Goal: Information Seeking & Learning: Learn about a topic

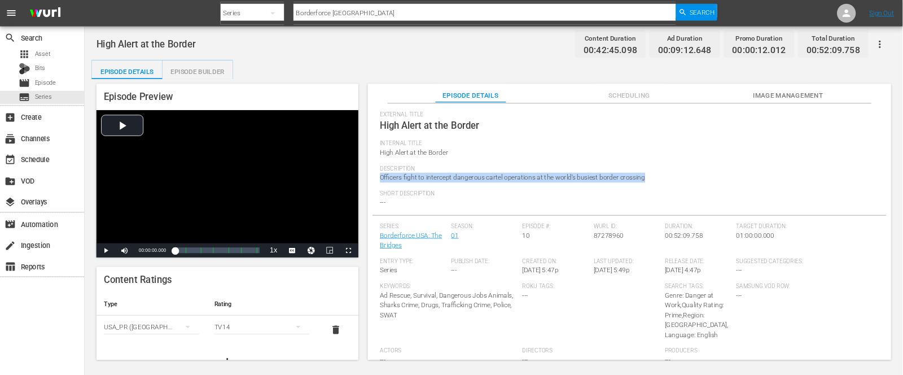
scroll to position [130, 0]
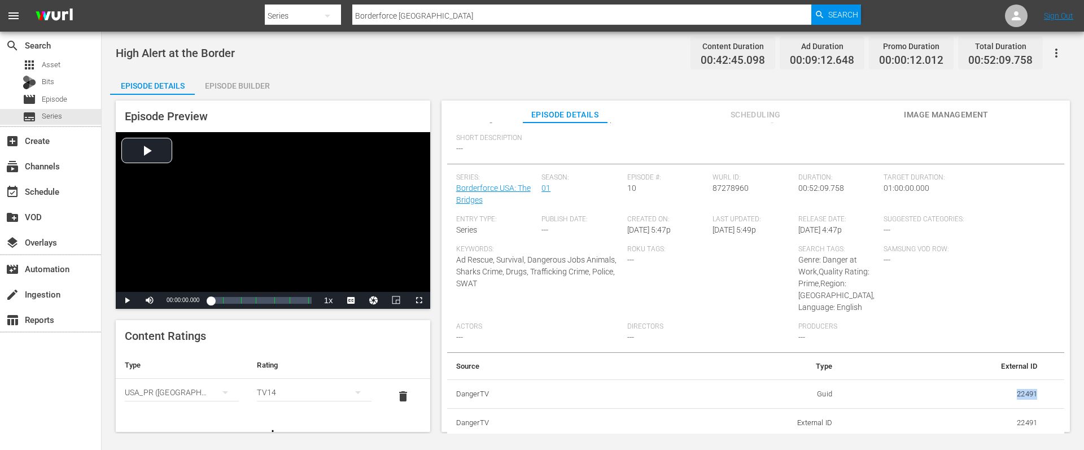
drag, startPoint x: 1039, startPoint y: 392, endPoint x: 1002, endPoint y: 392, distance: 37.2
click at [1002, 392] on tr "DangerTV Guid 22491" at bounding box center [755, 393] width 617 height 29
copy td "22491"
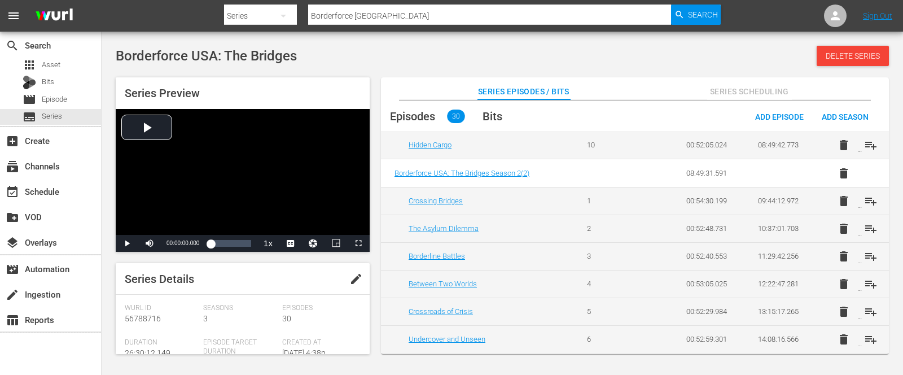
scroll to position [318, 0]
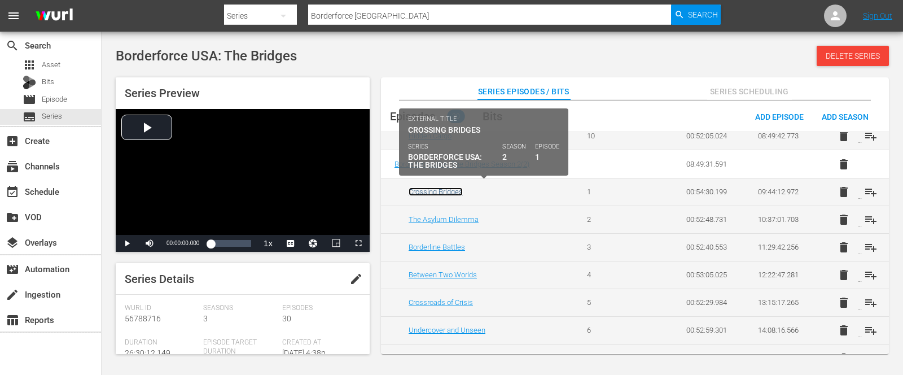
click at [437, 187] on link "Crossing Bridges" at bounding box center [436, 191] width 54 height 8
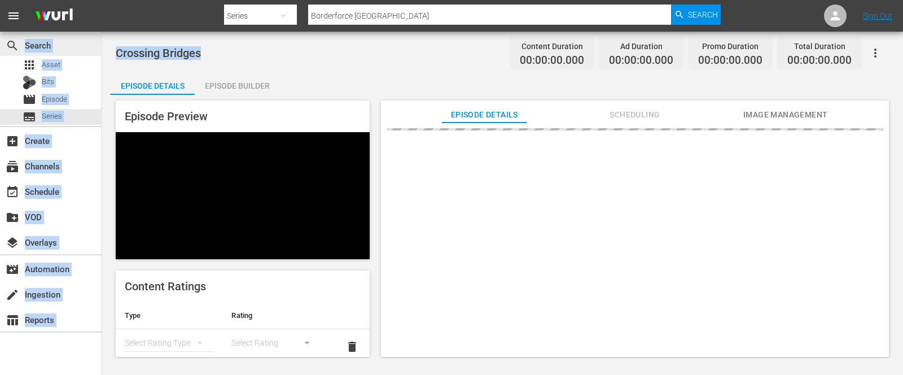
drag, startPoint x: 203, startPoint y: 50, endPoint x: 78, endPoint y: 46, distance: 124.8
click at [102, 0] on div "search Search apps Asset Bits movie Episode subtitles Series add_box Create sub…" at bounding box center [502, 0] width 801 height 0
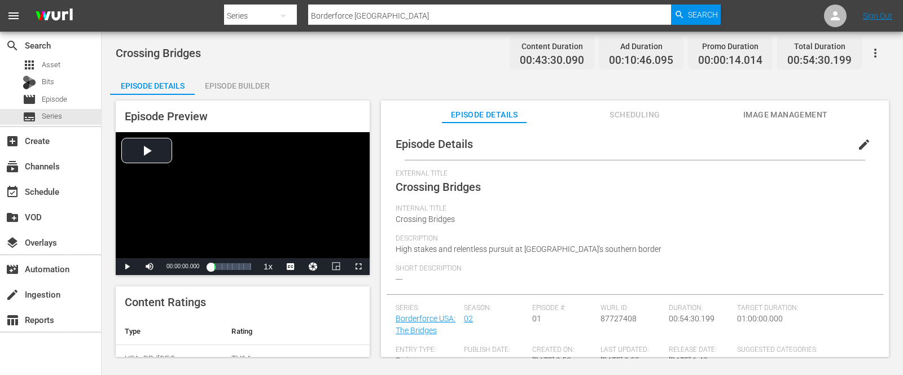
click at [249, 41] on div "Crossing Bridges Content Duration 00:43:30.090 Ad Duration 00:10:46.095 Promo D…" at bounding box center [502, 52] width 773 height 25
drag, startPoint x: 222, startPoint y: 50, endPoint x: 116, endPoint y: 53, distance: 106.1
click at [116, 53] on div "Crossing Bridges Content Duration 00:43:30.090 Ad Duration 00:10:46.095 Promo D…" at bounding box center [502, 52] width 773 height 25
copy span "Crossing Bridges"
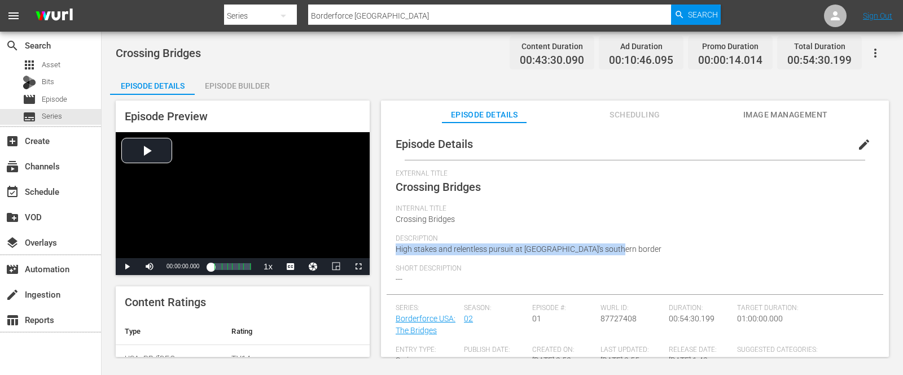
drag, startPoint x: 619, startPoint y: 248, endPoint x: 392, endPoint y: 249, distance: 227.4
click at [392, 249] on div "Episode Details edit External Title Crossing Bridges Internal Title Crossing Br…" at bounding box center [635, 360] width 497 height 464
copy span "High stakes and relentless pursuit at [GEOGRAPHIC_DATA]'s southern border"
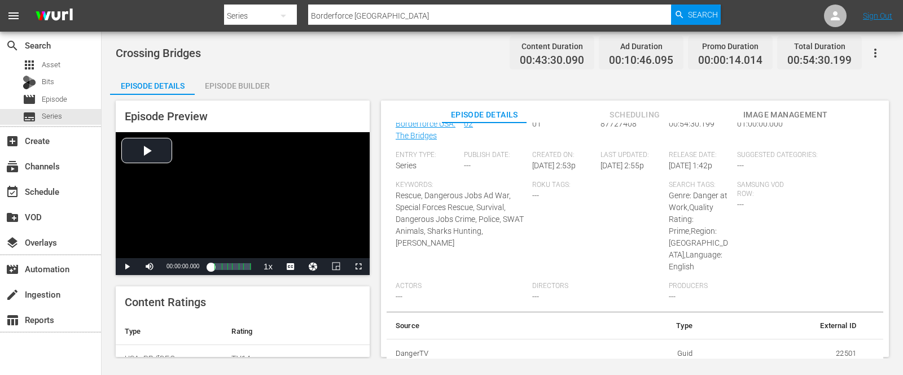
scroll to position [21, 0]
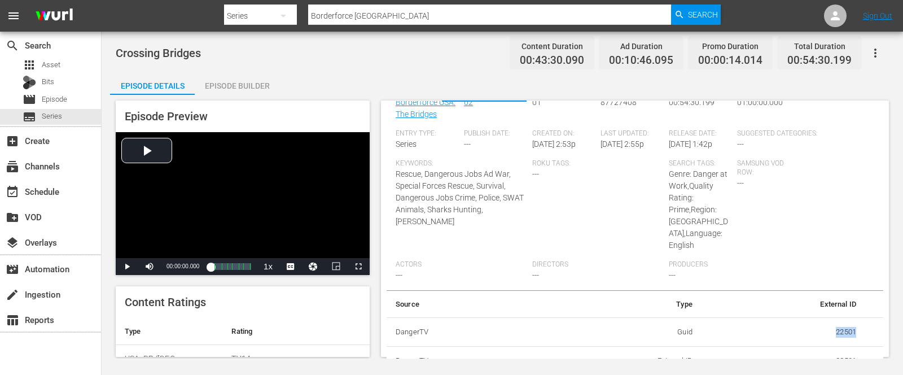
drag, startPoint x: 824, startPoint y: 330, endPoint x: 856, endPoint y: 330, distance: 31.0
click at [856, 330] on td "22501" at bounding box center [783, 331] width 164 height 29
copy td "22501"
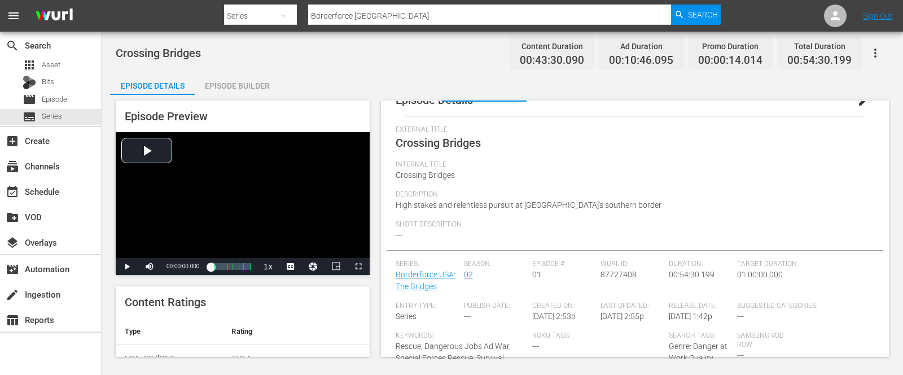
scroll to position [42, 0]
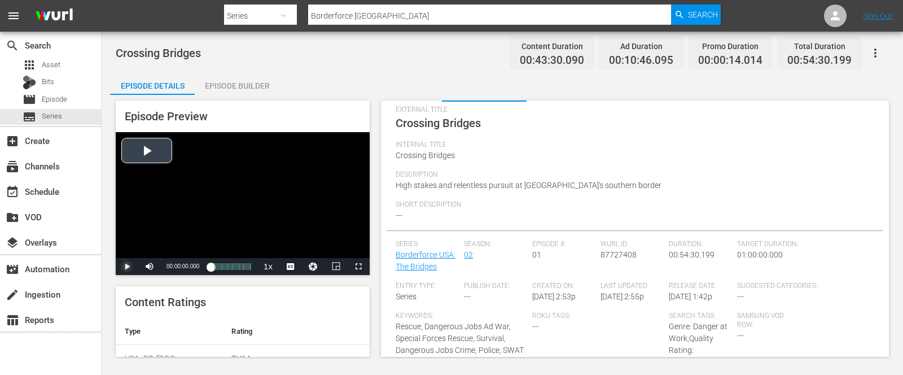
click at [127, 266] on span "Video Player" at bounding box center [127, 266] width 0 height 0
click at [345, 43] on div "Crossing Bridges Content Duration 00:43:30.090 Ad Duration 00:10:46.095 Promo D…" at bounding box center [502, 52] width 773 height 25
click at [212, 208] on div "Video Player" at bounding box center [243, 195] width 254 height 126
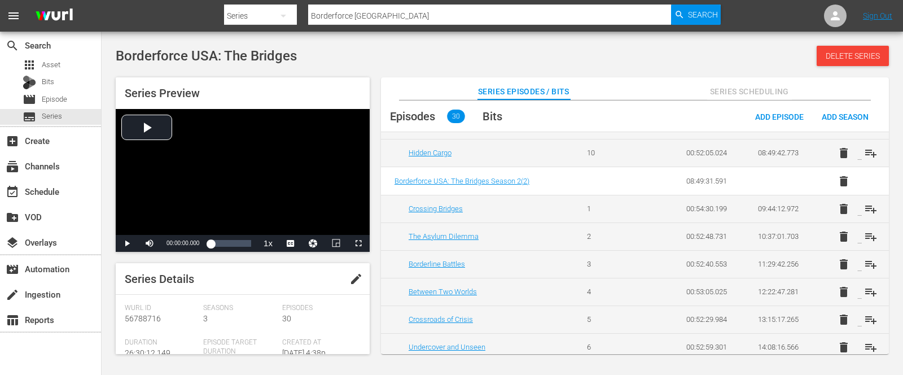
scroll to position [300, 0]
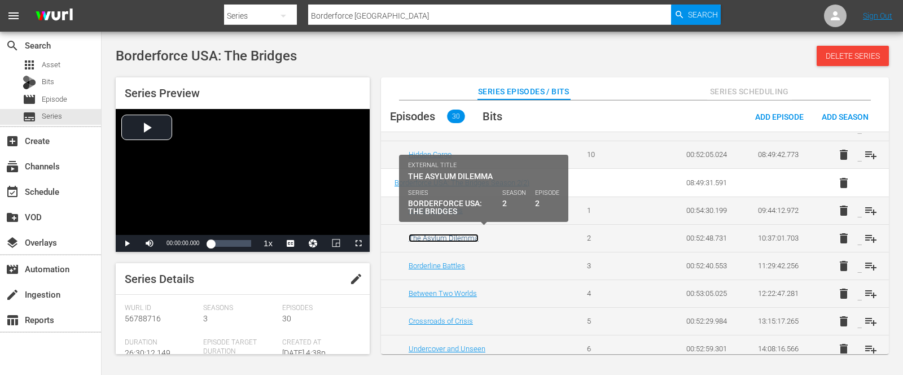
click at [436, 235] on link "The Asylum Dilemma" at bounding box center [444, 238] width 70 height 8
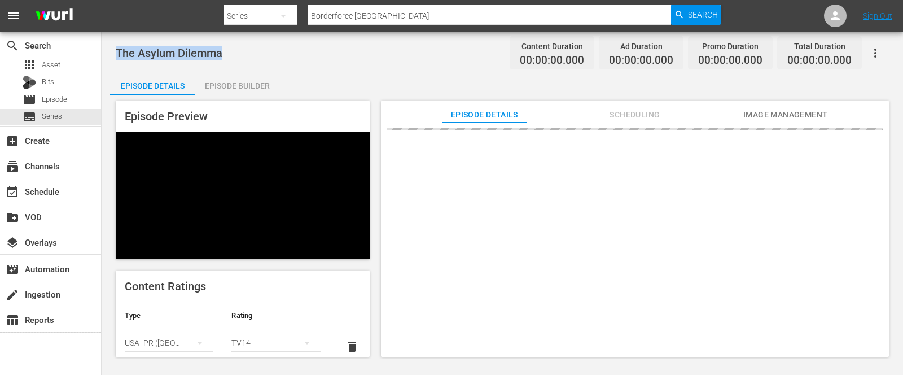
drag, startPoint x: 222, startPoint y: 51, endPoint x: 104, endPoint y: 40, distance: 117.9
click at [104, 40] on div "The Asylum Dilemma Content Duration 00:00:00.000 Ad Duration 00:00:00.000 Promo…" at bounding box center [502, 195] width 801 height 327
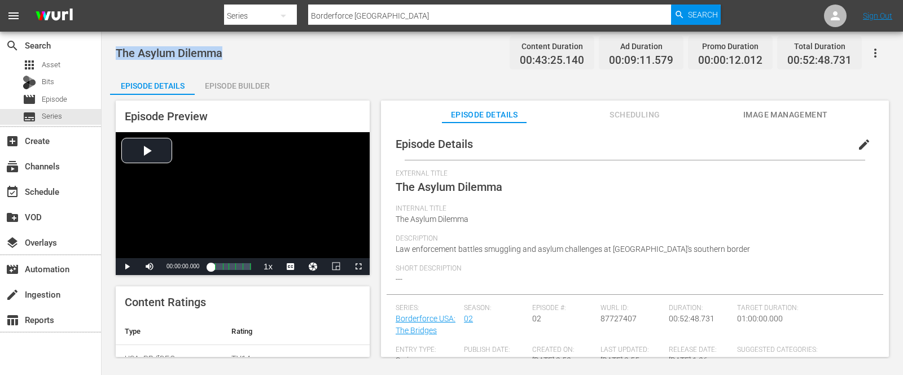
copy span "The Asylum Dilemma"
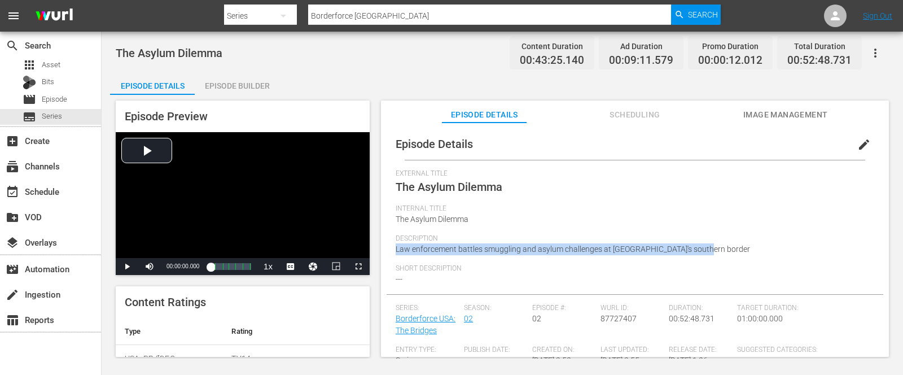
drag, startPoint x: 705, startPoint y: 248, endPoint x: 388, endPoint y: 252, distance: 316.6
click at [388, 252] on div "Episode Details edit External Title The Asylum Dilemma Internal Title The Asylu…" at bounding box center [635, 360] width 497 height 464
copy span "Law enforcement battles smuggling and asylum challenges at [GEOGRAPHIC_DATA]'s …"
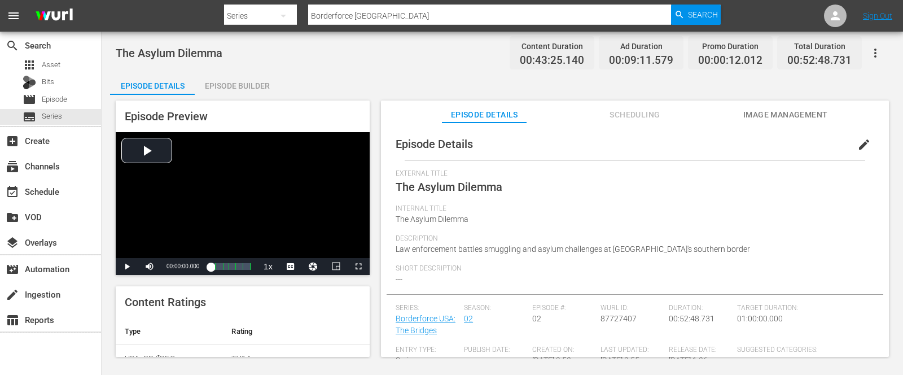
click at [455, 46] on div "The Asylum Dilemma Content Duration 00:43:25.140 Ad Duration 00:09:11.579 Promo…" at bounding box center [502, 52] width 773 height 25
drag, startPoint x: 707, startPoint y: 252, endPoint x: 386, endPoint y: 251, distance: 320.5
click at [387, 251] on div "Episode Details edit External Title The Asylum Dilemma Internal Title The Asylu…" at bounding box center [635, 360] width 497 height 464
click at [543, 194] on div "External Title The Asylum Dilemma" at bounding box center [635, 186] width 479 height 35
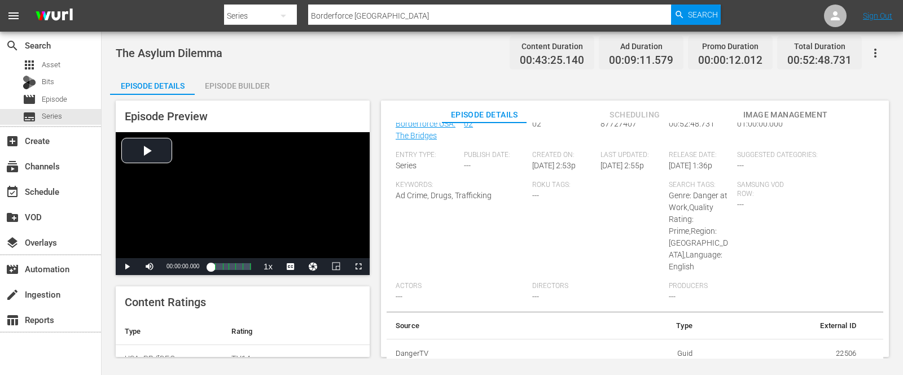
scroll to position [21, 0]
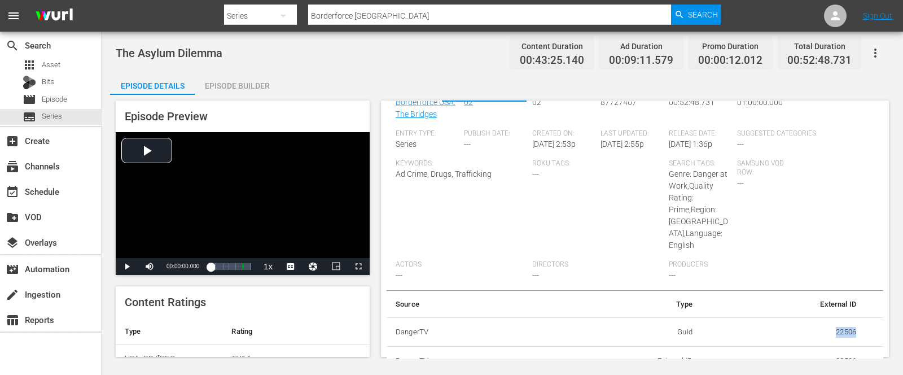
drag, startPoint x: 822, startPoint y: 328, endPoint x: 859, endPoint y: 330, distance: 37.3
click at [859, 330] on tr "DangerTV Guid 22506" at bounding box center [635, 331] width 497 height 29
copy td "22506"
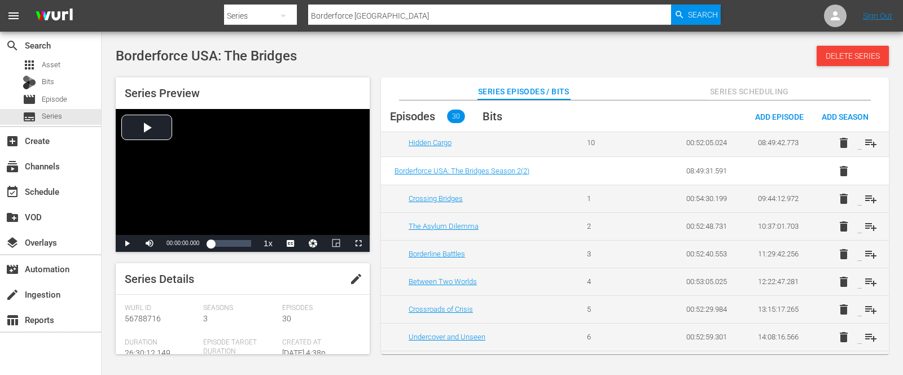
scroll to position [310, 0]
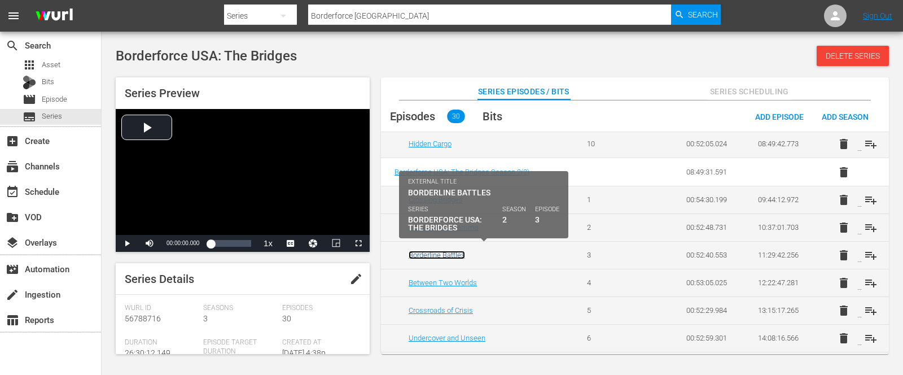
click at [439, 251] on link "Borderline Battles" at bounding box center [437, 255] width 56 height 8
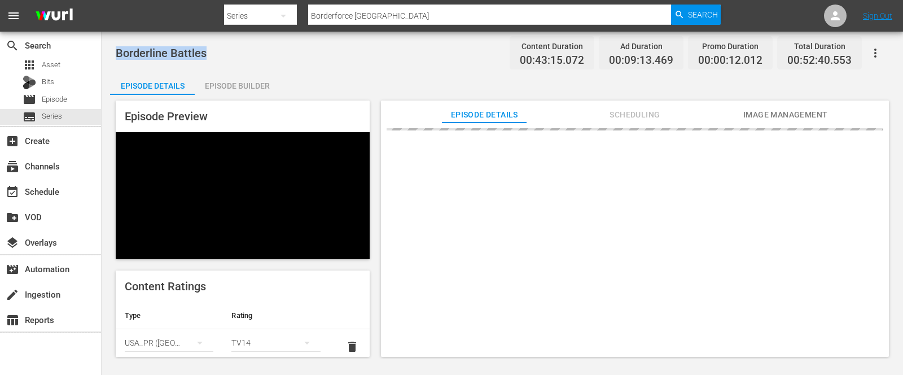
drag, startPoint x: 205, startPoint y: 55, endPoint x: 117, endPoint y: 42, distance: 89.0
click at [117, 42] on div "Borderline Battles Content Duration 00:43:15.072 Ad Duration 00:09:13.469 Promo…" at bounding box center [502, 52] width 773 height 25
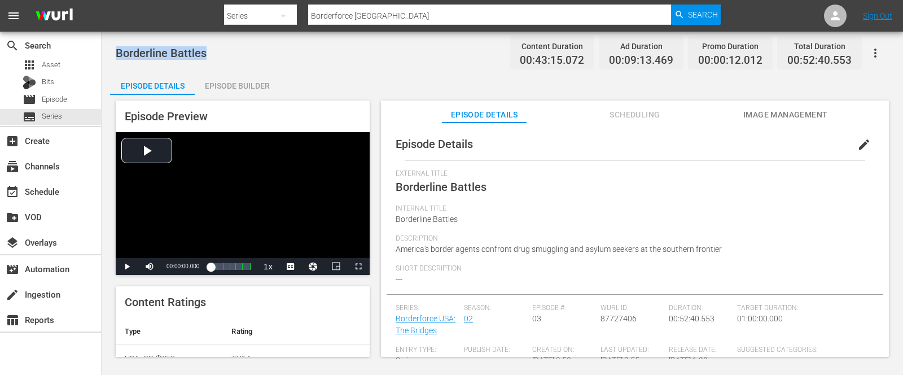
copy span "Borderline Battles"
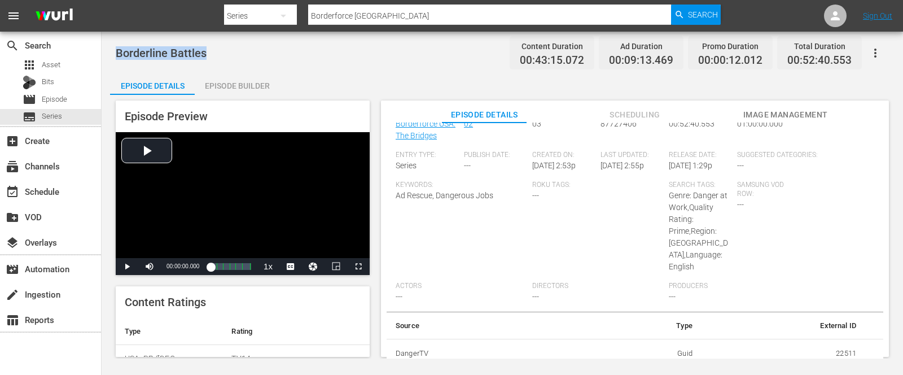
scroll to position [21, 0]
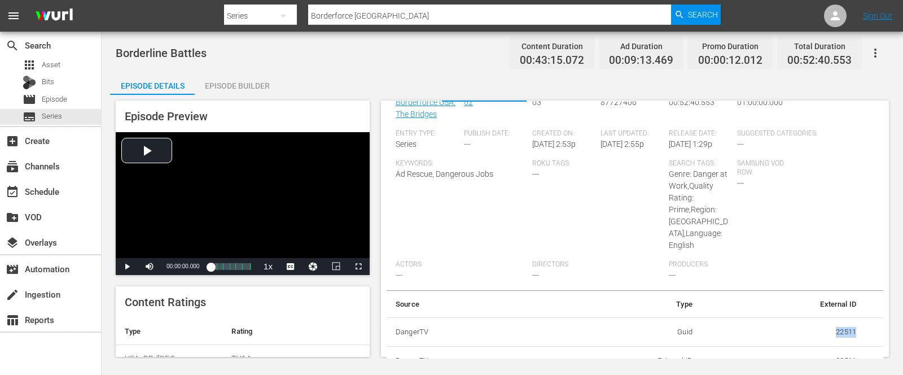
drag, startPoint x: 824, startPoint y: 333, endPoint x: 855, endPoint y: 333, distance: 31.0
click at [855, 333] on td "22511" at bounding box center [783, 331] width 164 height 29
copy td "22511"
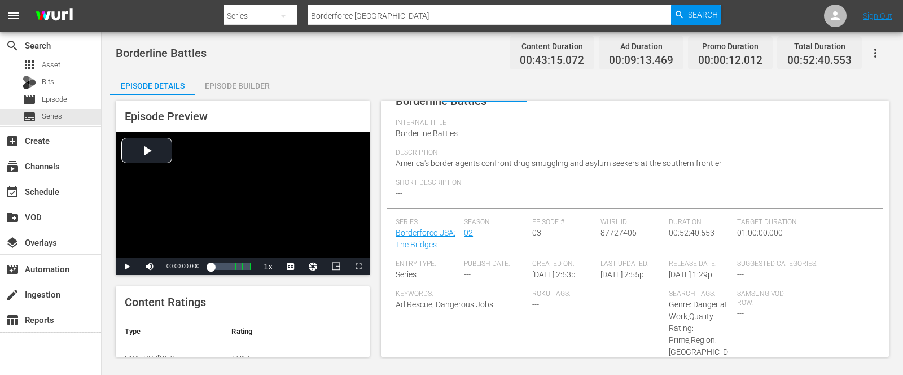
scroll to position [63, 0]
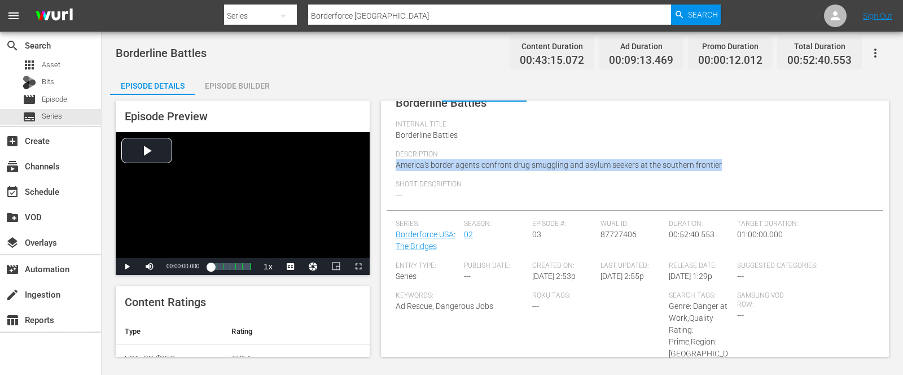
drag, startPoint x: 740, startPoint y: 165, endPoint x: 443, endPoint y: 151, distance: 297.2
click at [443, 151] on div "Description America's border agents confront drug smuggling and asylum seekers …" at bounding box center [635, 165] width 479 height 30
copy div "America's border agents confront drug smuggling and asylum seekers at the south…"
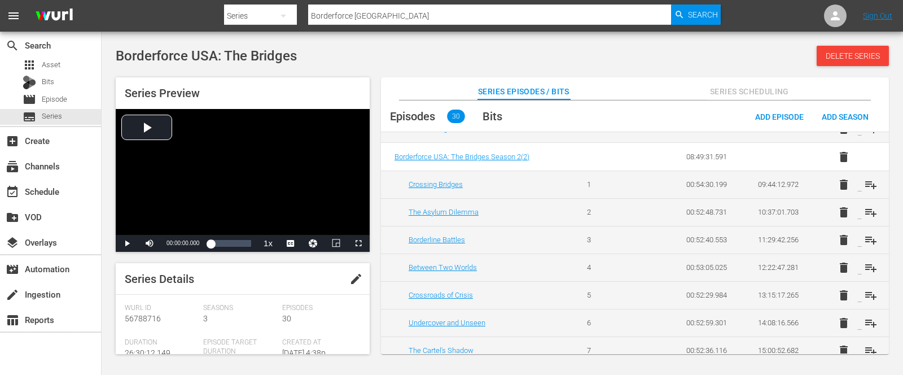
scroll to position [329, 0]
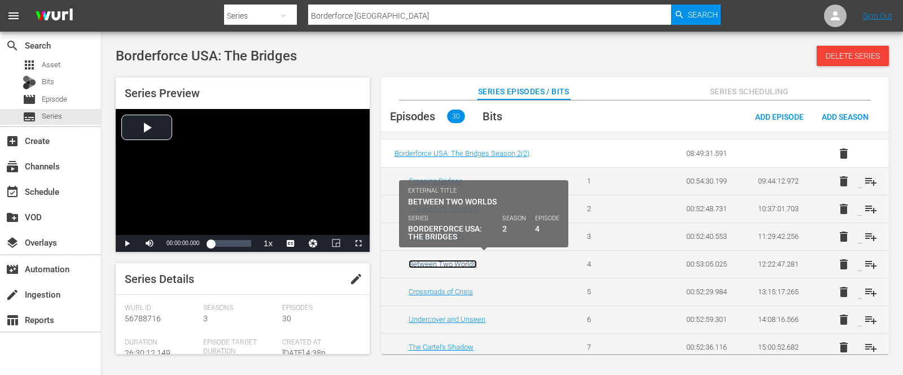
click at [435, 260] on link "Between Two Worlds" at bounding box center [443, 264] width 68 height 8
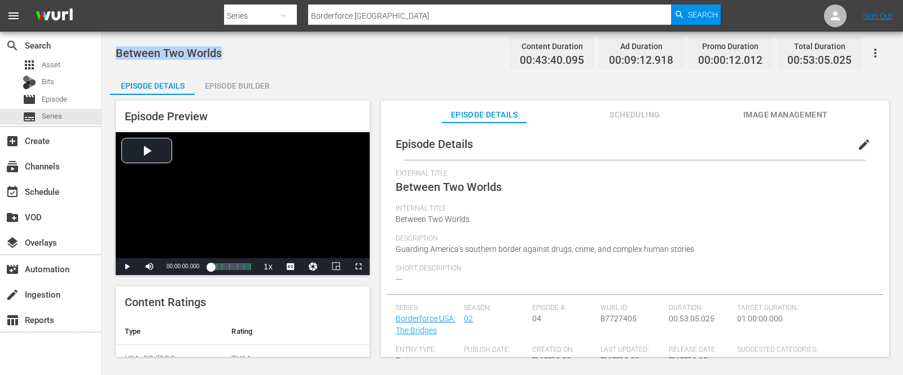
drag, startPoint x: 222, startPoint y: 52, endPoint x: 120, endPoint y: 36, distance: 103.4
click at [120, 36] on div "Between Two Worlds Content Duration 00:43:40.095 Ad Duration 00:09:12.918 Promo…" at bounding box center [502, 195] width 801 height 327
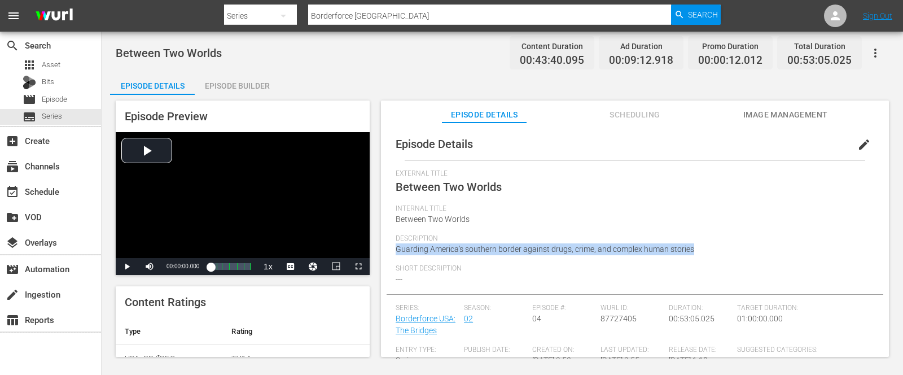
drag, startPoint x: 694, startPoint y: 249, endPoint x: 442, endPoint y: 241, distance: 251.8
click at [442, 241] on div "Description Guarding America's southern border against drugs, crime, and comple…" at bounding box center [635, 249] width 479 height 30
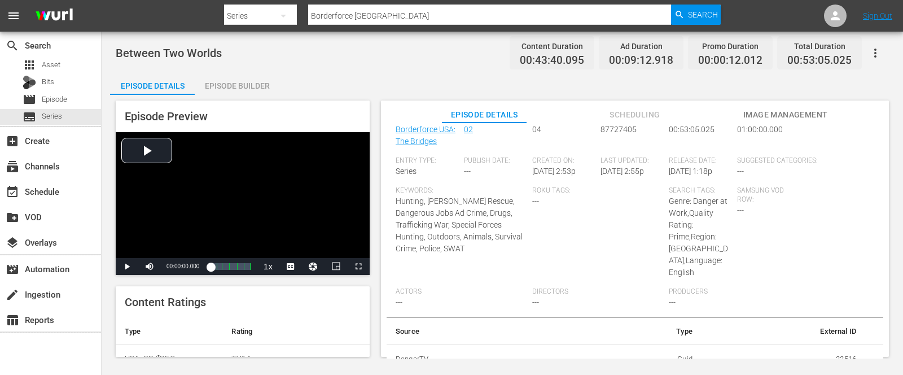
scroll to position [195, 0]
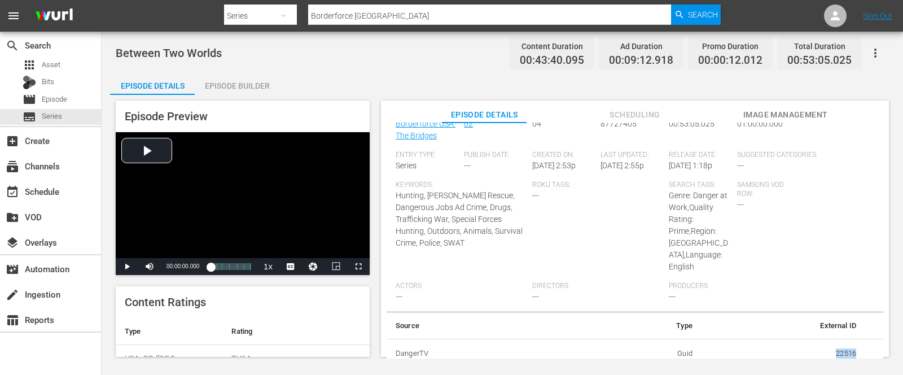
drag, startPoint x: 826, startPoint y: 353, endPoint x: 859, endPoint y: 352, distance: 33.9
click at [859, 352] on tr "DangerTV Guid 22516" at bounding box center [635, 353] width 497 height 29
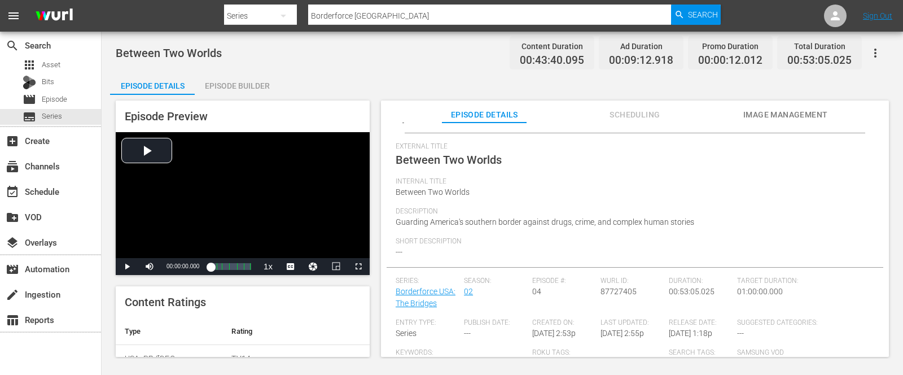
scroll to position [0, 0]
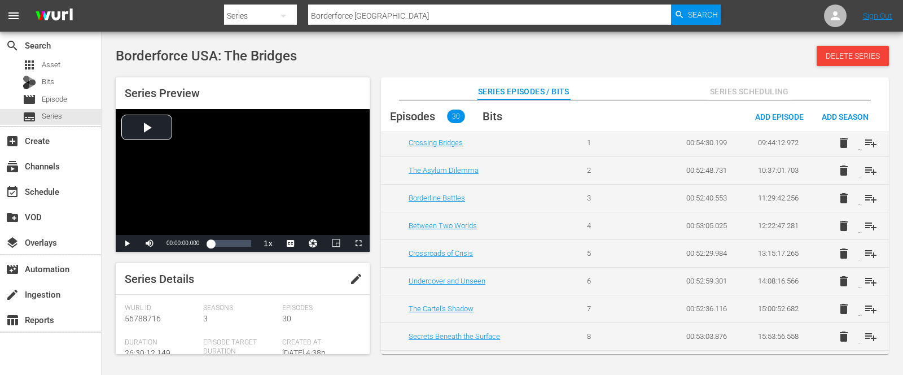
scroll to position [385, 0]
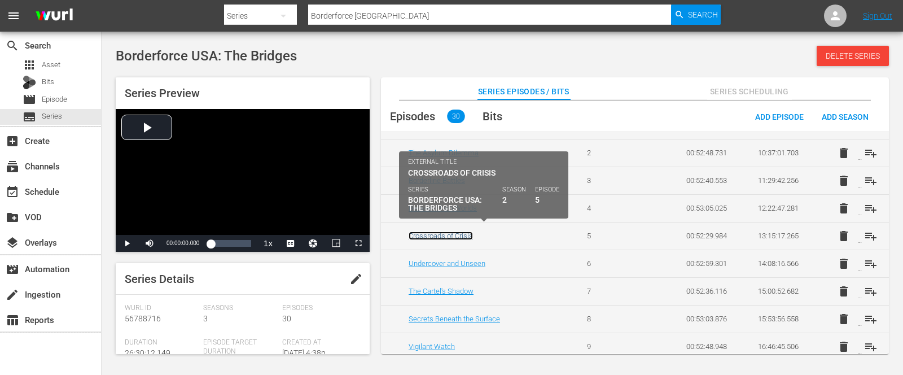
click at [446, 231] on link "Crossroads of Crisis" at bounding box center [441, 235] width 64 height 8
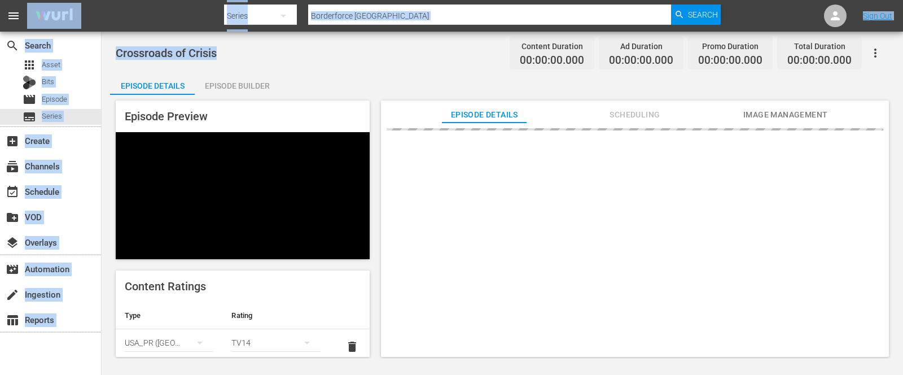
drag, startPoint x: 222, startPoint y: 51, endPoint x: 86, endPoint y: 26, distance: 138.9
click at [86, 26] on div "menu Search By Series Search ID, Title, Description, Keywords, or Category Bord…" at bounding box center [451, 179] width 903 height 358
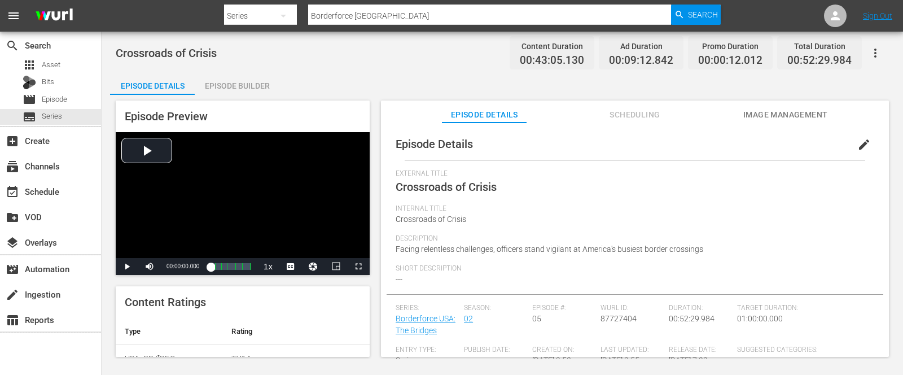
click at [604, 185] on div "External Title Crossroads of Crisis" at bounding box center [635, 186] width 479 height 35
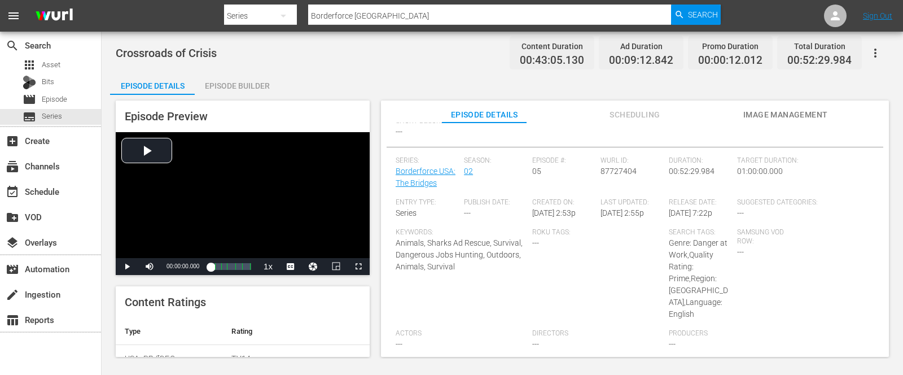
scroll to position [195, 0]
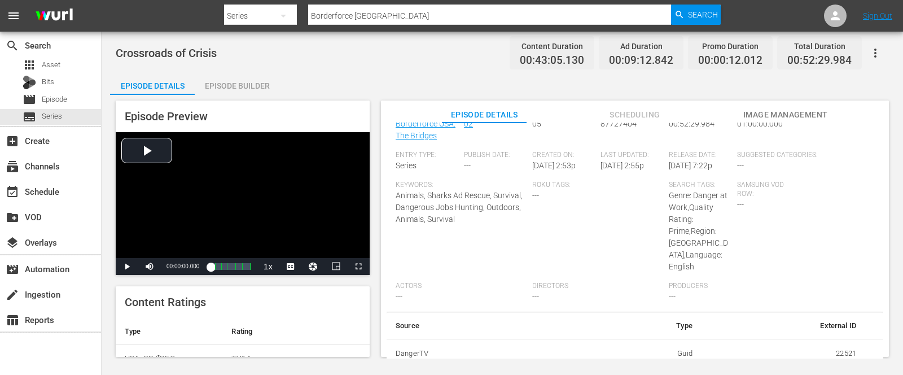
drag, startPoint x: 823, startPoint y: 347, endPoint x: 857, endPoint y: 347, distance: 33.3
click at [857, 347] on td "22521" at bounding box center [783, 353] width 164 height 29
click at [851, 348] on td "22521" at bounding box center [783, 353] width 164 height 29
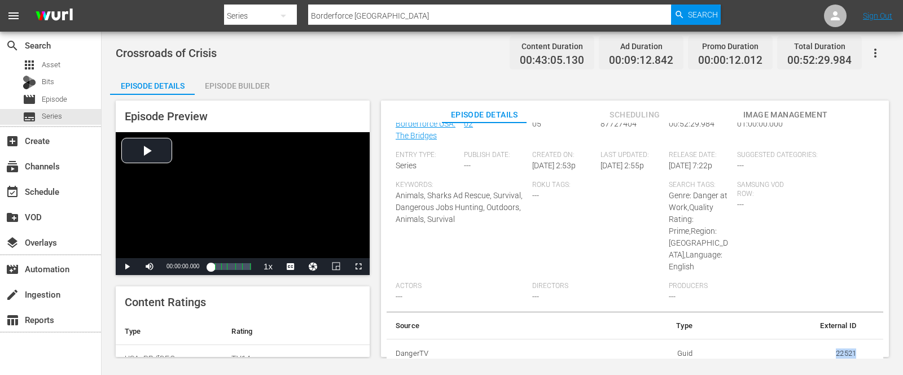
drag, startPoint x: 830, startPoint y: 353, endPoint x: 859, endPoint y: 350, distance: 28.9
click at [859, 350] on tr "DangerTV Guid 22521" at bounding box center [635, 353] width 497 height 29
drag, startPoint x: 217, startPoint y: 50, endPoint x: 113, endPoint y: 47, distance: 104.4
click at [113, 47] on div "Crossroads of Crisis Content Duration 00:43:05.130 Ad Duration 00:09:12.842 Pro…" at bounding box center [502, 195] width 801 height 327
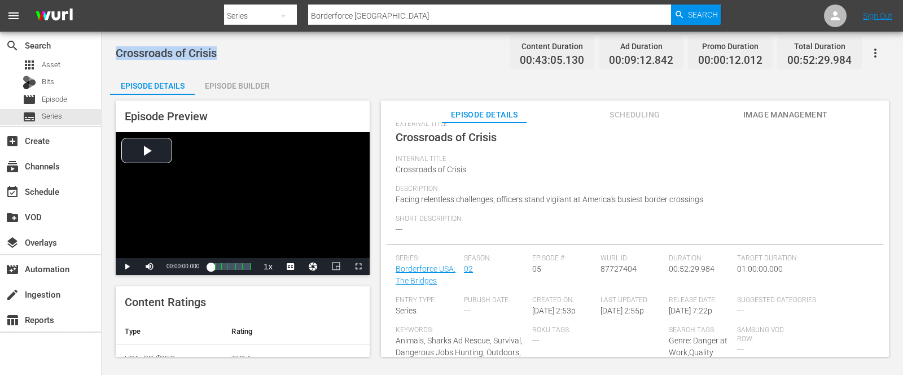
scroll to position [49, 0]
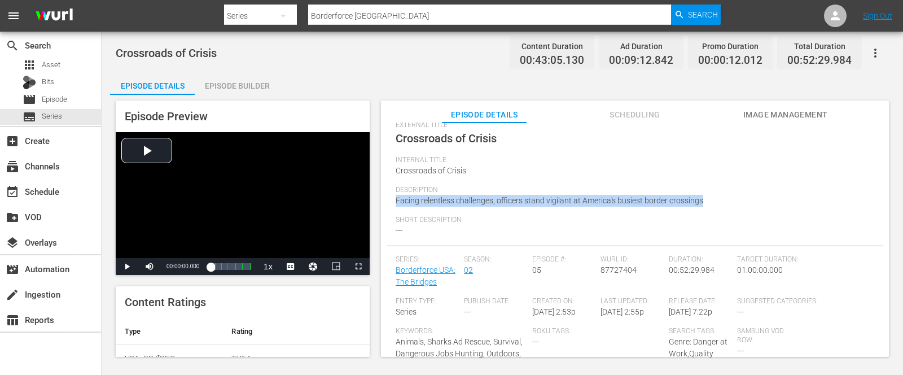
drag, startPoint x: 702, startPoint y: 196, endPoint x: 383, endPoint y: 195, distance: 319.4
click at [383, 195] on div "Episode Details edit External Title Crossroads of Crisis Internal Title Crossro…" at bounding box center [635, 261] width 508 height 279
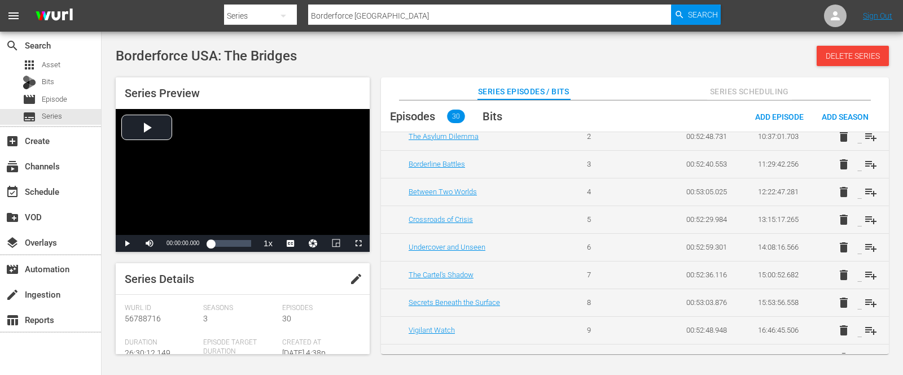
scroll to position [411, 0]
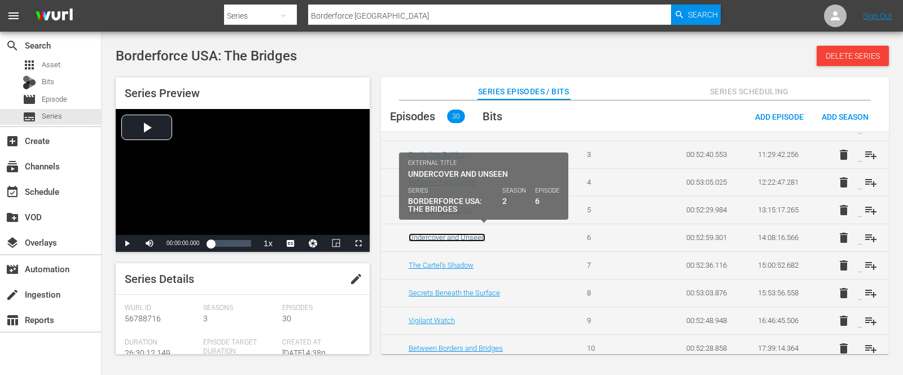
click at [445, 233] on link "Undercover and Unseen" at bounding box center [447, 237] width 77 height 8
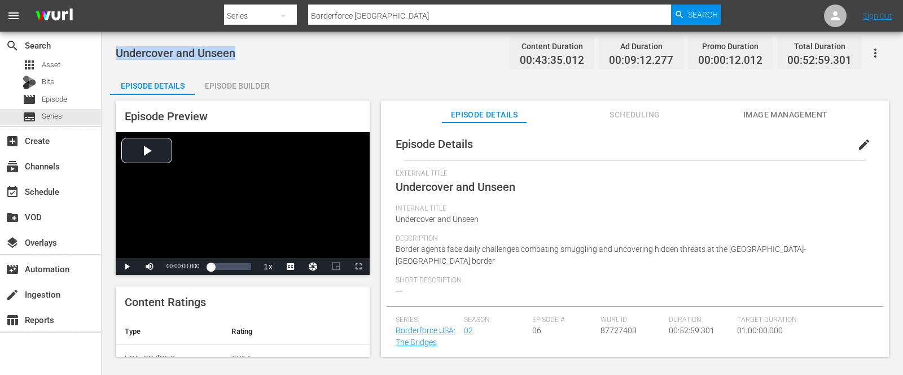
drag, startPoint x: 242, startPoint y: 58, endPoint x: 115, endPoint y: 49, distance: 127.9
click at [115, 49] on div "Undercover and Unseen Content Duration 00:43:35.012 Ad Duration 00:09:12.277 Pr…" at bounding box center [502, 195] width 801 height 327
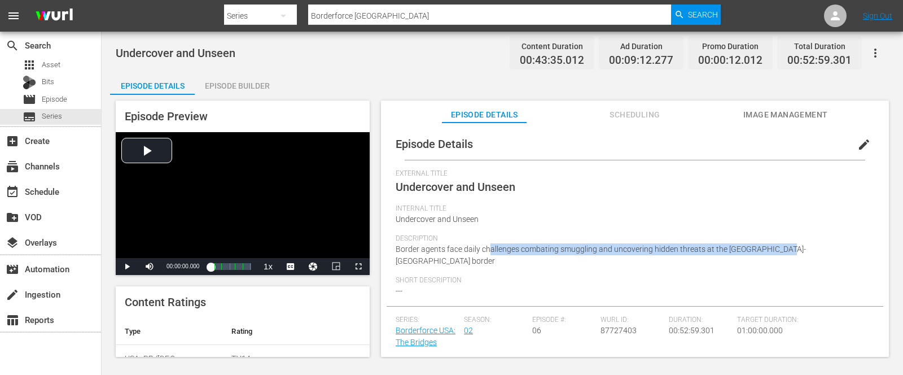
drag, startPoint x: 784, startPoint y: 252, endPoint x: 490, endPoint y: 250, distance: 293.5
click at [490, 250] on span "Border agents face daily challenges combating smuggling and uncovering hidden t…" at bounding box center [601, 254] width 410 height 21
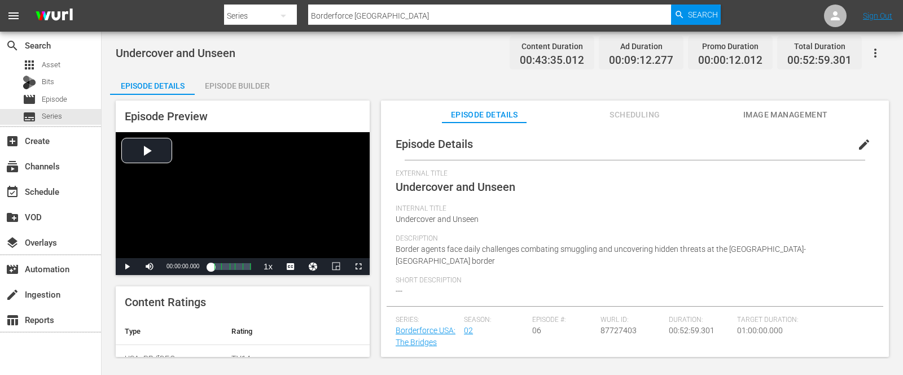
click at [752, 276] on div "Short Description ---" at bounding box center [635, 291] width 479 height 30
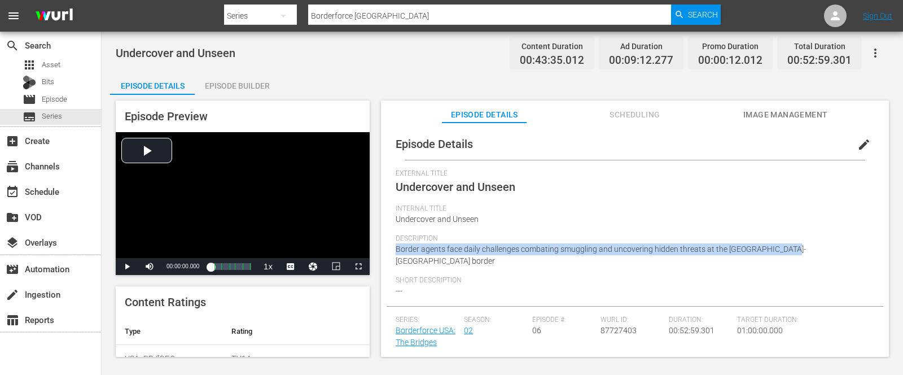
drag, startPoint x: 790, startPoint y: 248, endPoint x: 389, endPoint y: 248, distance: 401.2
click at [389, 248] on div "Episode Details edit External Title Undercover and Unseen Internal Title Underc…" at bounding box center [635, 366] width 497 height 476
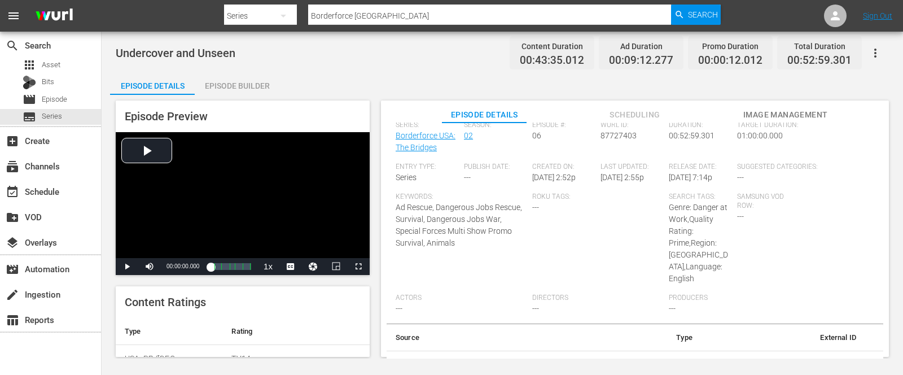
drag, startPoint x: 827, startPoint y: 353, endPoint x: 863, endPoint y: 348, distance: 36.5
click at [863, 350] on tr "DangerTV Guid 22526" at bounding box center [635, 364] width 497 height 29
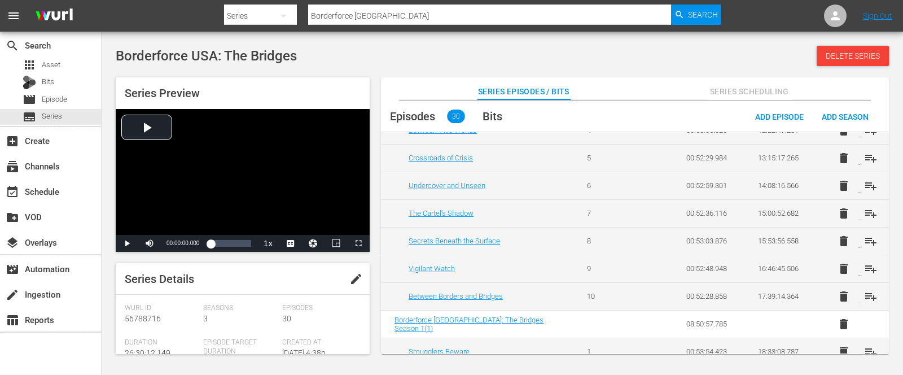
scroll to position [452, 0]
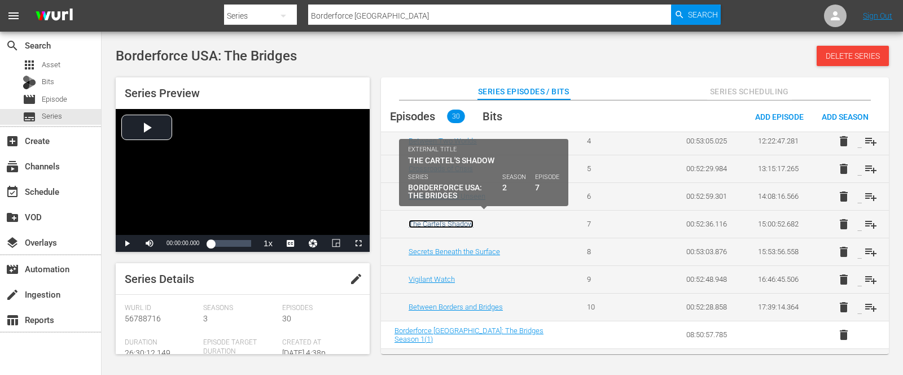
click at [440, 220] on link "The Cartel's Shadow" at bounding box center [441, 224] width 65 height 8
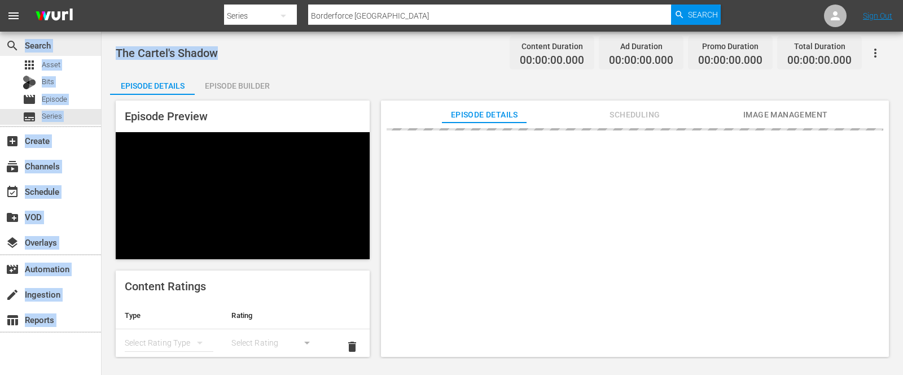
drag, startPoint x: 225, startPoint y: 51, endPoint x: 97, endPoint y: 38, distance: 128.2
click at [102, 0] on div "search Search apps Asset Bits movie Episode subtitles Series add_box Create sub…" at bounding box center [502, 0] width 801 height 0
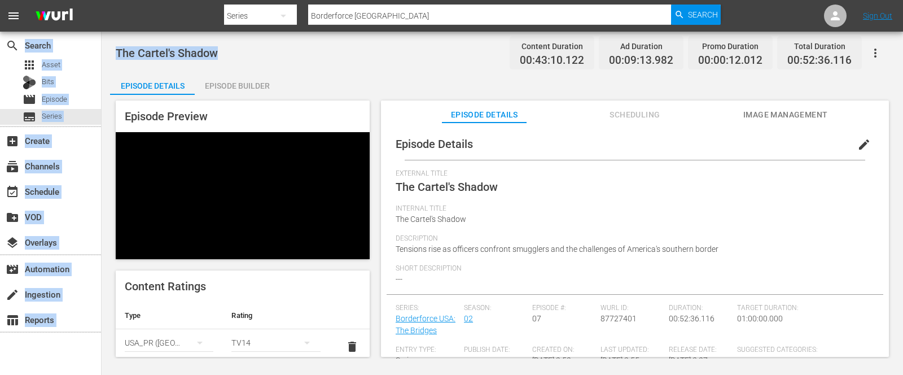
click at [227, 84] on div "Episode Builder" at bounding box center [237, 85] width 85 height 27
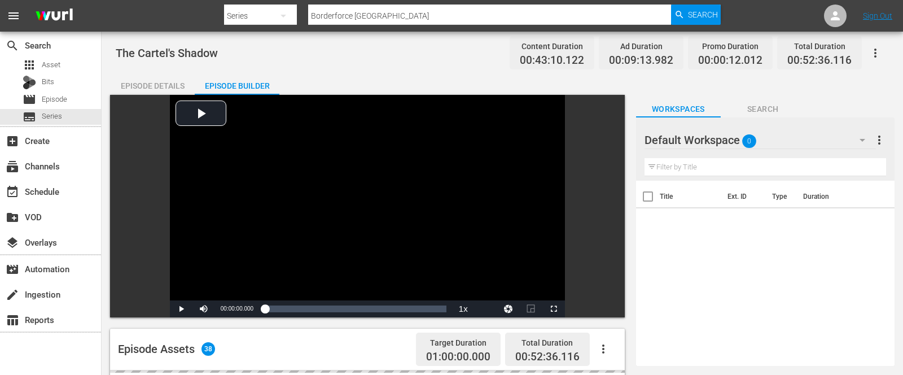
click at [244, 51] on div "The Cartel's Shadow Content Duration 00:43:10.122 Ad Duration 00:09:13.982 Prom…" at bounding box center [502, 52] width 773 height 25
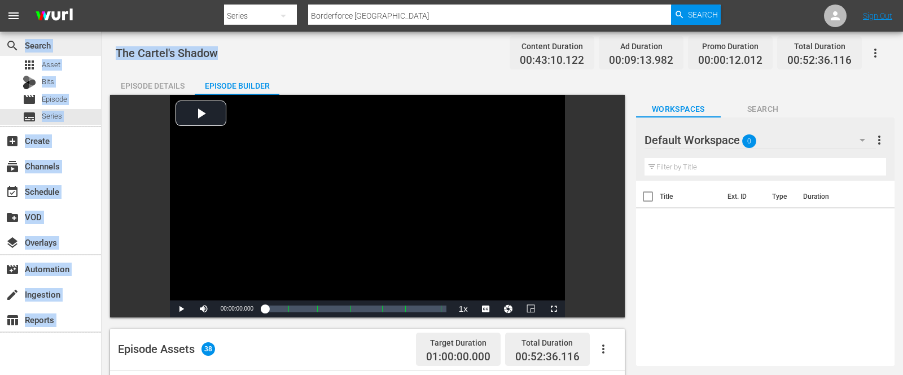
drag, startPoint x: 236, startPoint y: 51, endPoint x: 92, endPoint y: 49, distance: 143.9
click at [102, 0] on div "search Search apps Asset Bits movie Episode subtitles Series add_box Create sub…" at bounding box center [502, 0] width 801 height 0
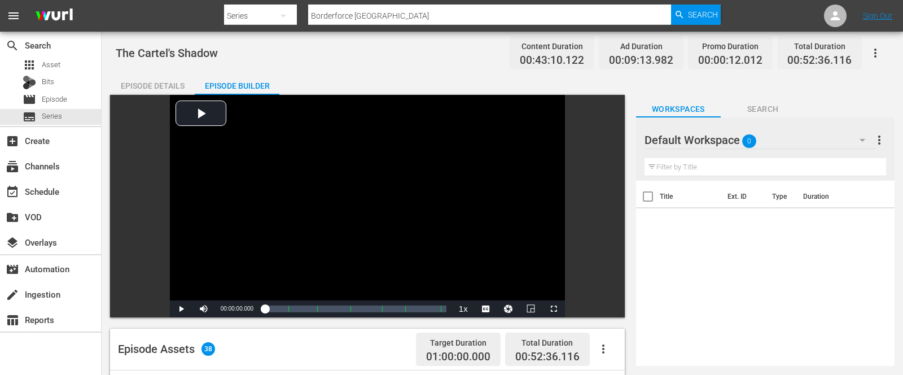
click at [260, 49] on div "The Cartel's Shadow Content Duration 00:43:10.122 Ad Duration 00:09:13.982 Prom…" at bounding box center [502, 52] width 773 height 25
drag, startPoint x: 237, startPoint y: 54, endPoint x: 117, endPoint y: 48, distance: 120.3
click at [117, 48] on div "The Cartel's Shadow Content Duration 00:43:10.122 Ad Duration 00:09:13.982 Prom…" at bounding box center [502, 52] width 773 height 25
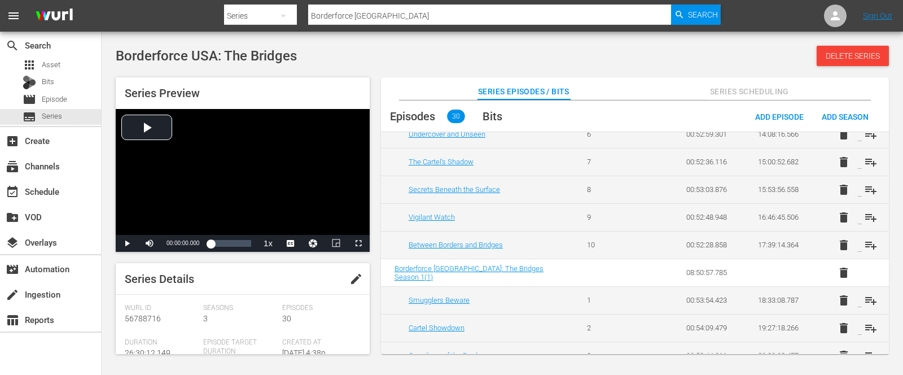
scroll to position [714, 0]
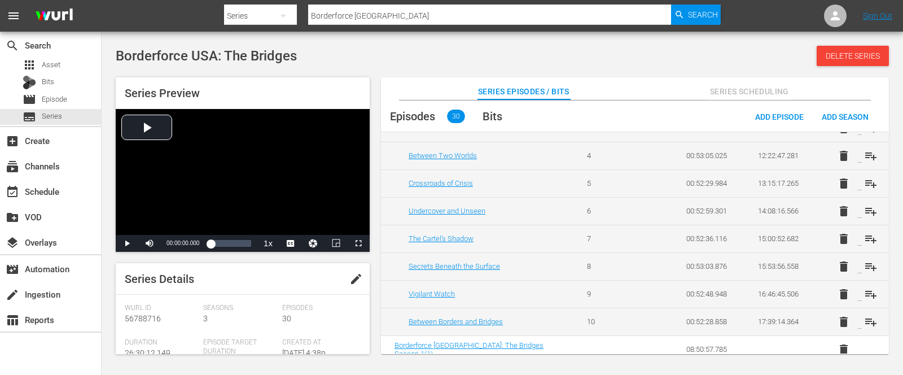
scroll to position [452, 0]
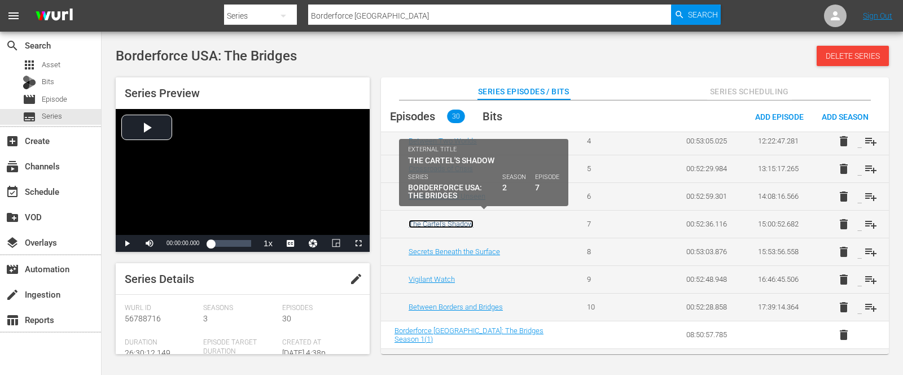
click at [447, 220] on link "The Cartel's Shadow" at bounding box center [441, 224] width 65 height 8
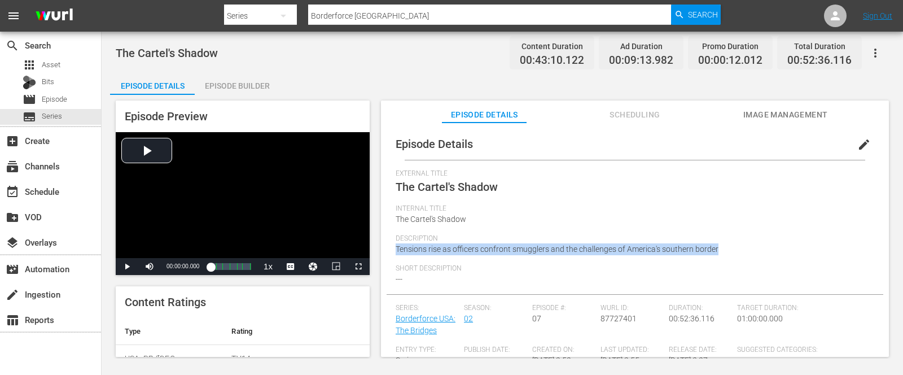
drag, startPoint x: 729, startPoint y: 244, endPoint x: 394, endPoint y: 245, distance: 334.7
click at [394, 245] on div "Episode Details edit External Title The Cartel's Shadow Internal Title The Cart…" at bounding box center [635, 360] width 497 height 464
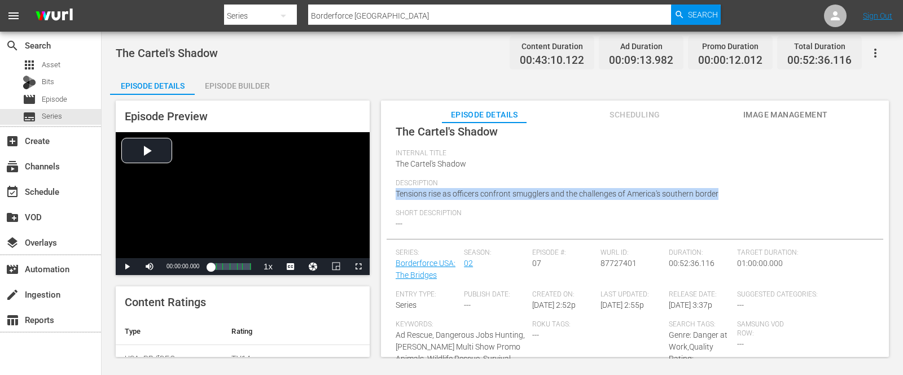
scroll to position [195, 0]
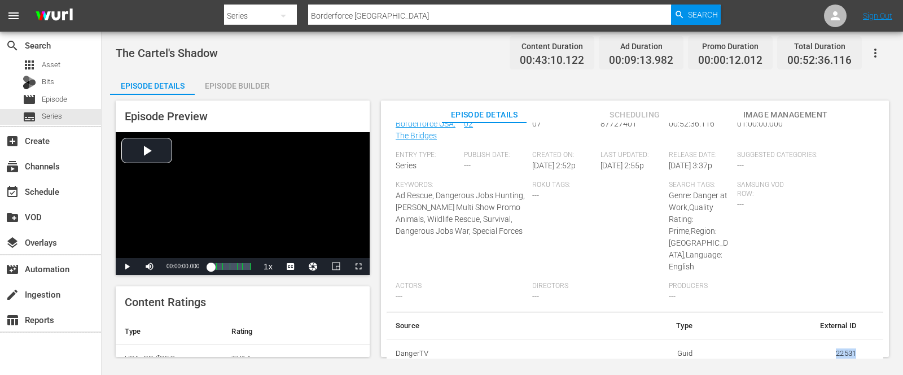
drag, startPoint x: 819, startPoint y: 345, endPoint x: 854, endPoint y: 350, distance: 35.4
click at [854, 350] on td "22531" at bounding box center [783, 353] width 164 height 29
click at [798, 258] on div "Samsung VOD Row: ---" at bounding box center [771, 231] width 68 height 101
drag, startPoint x: 828, startPoint y: 348, endPoint x: 854, endPoint y: 349, distance: 26.0
click at [854, 349] on td "22531" at bounding box center [783, 353] width 164 height 29
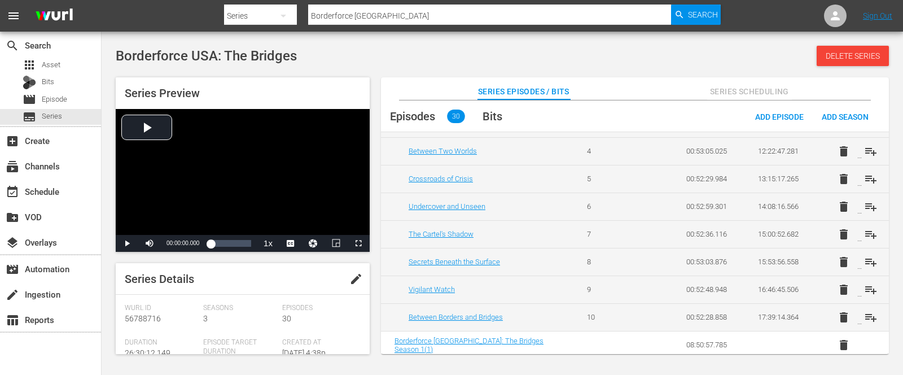
scroll to position [459, 0]
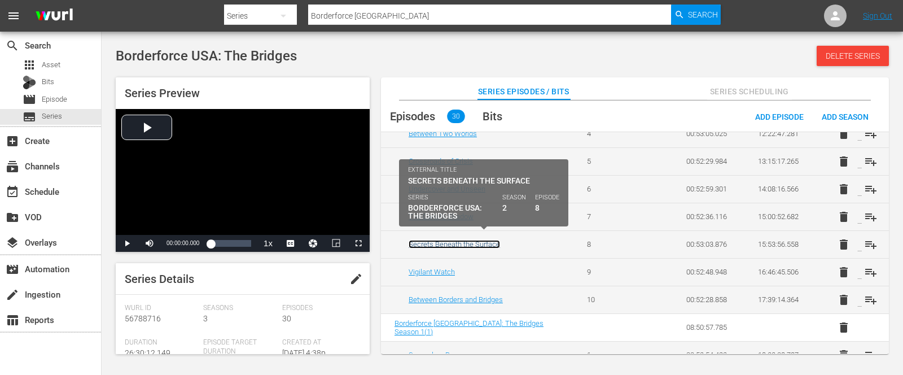
click at [444, 240] on link "Secrets Beneath the Surface" at bounding box center [454, 244] width 91 height 8
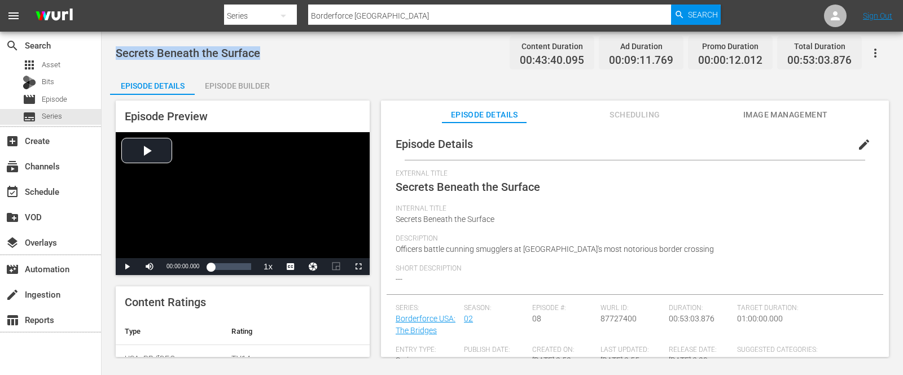
drag, startPoint x: 258, startPoint y: 51, endPoint x: 112, endPoint y: 53, distance: 146.7
click at [112, 53] on div "Secrets Beneath the Surface Content Duration 00:43:40.095 Ad Duration 00:09:11.…" at bounding box center [502, 195] width 801 height 327
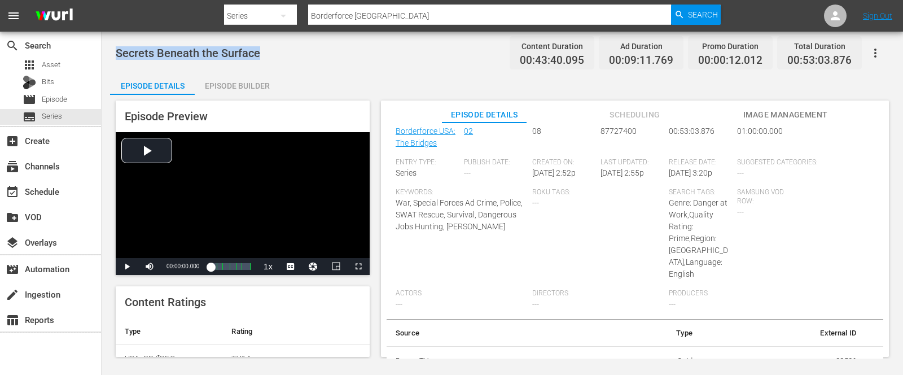
scroll to position [195, 0]
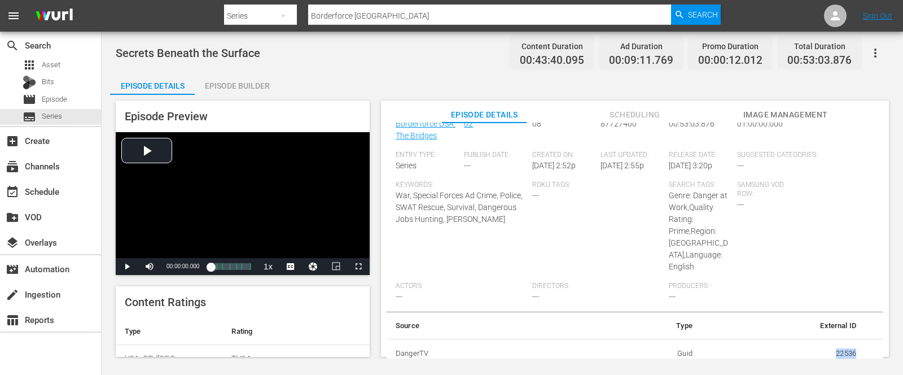
drag, startPoint x: 822, startPoint y: 348, endPoint x: 856, endPoint y: 348, distance: 34.4
click at [856, 348] on td "22536" at bounding box center [783, 353] width 164 height 29
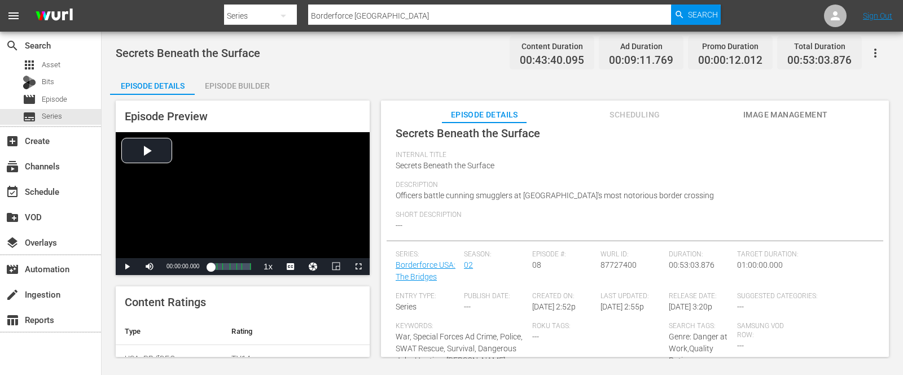
scroll to position [0, 0]
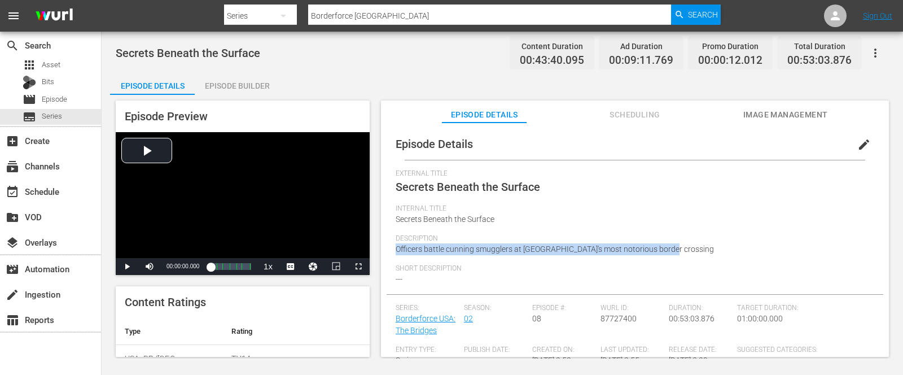
drag, startPoint x: 676, startPoint y: 249, endPoint x: 394, endPoint y: 251, distance: 281.6
click at [394, 251] on div "Episode Details edit External Title Secrets Beneath the Surface Internal Title …" at bounding box center [635, 360] width 497 height 464
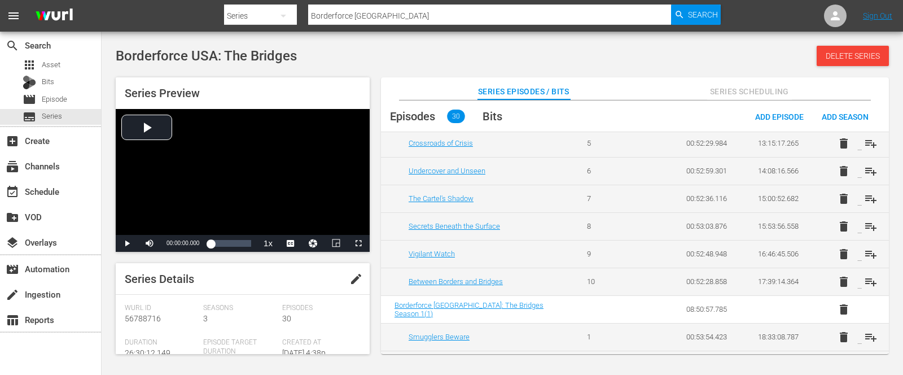
scroll to position [490, 0]
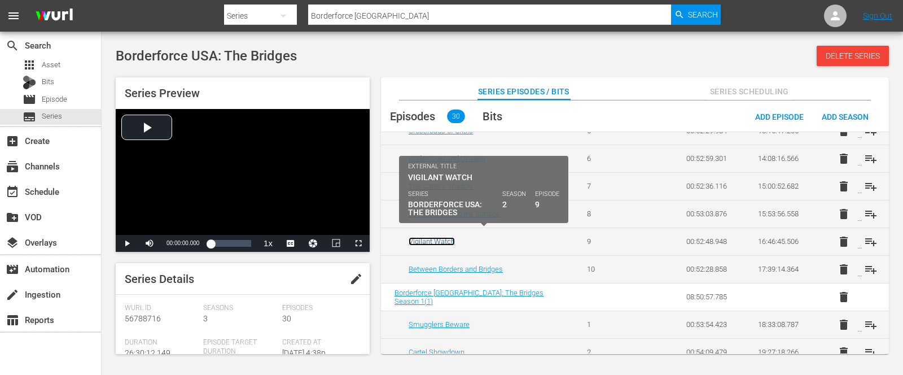
click at [436, 237] on link "Vigilant Watch" at bounding box center [432, 241] width 46 height 8
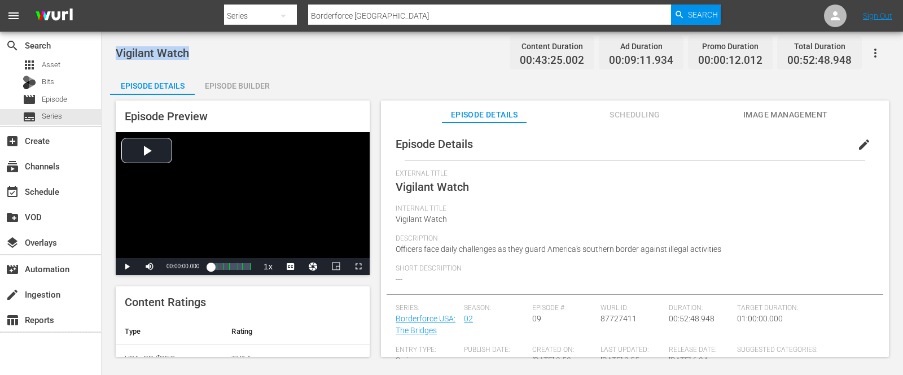
drag, startPoint x: 190, startPoint y: 52, endPoint x: 117, endPoint y: 50, distance: 72.3
click at [117, 50] on div "Vigilant Watch Content Duration 00:43:25.002 Ad Duration 00:09:11.934 Promo Dur…" at bounding box center [502, 52] width 773 height 25
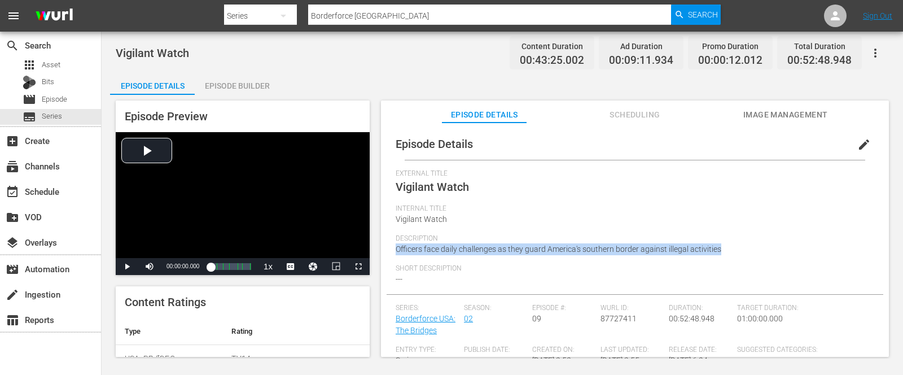
drag, startPoint x: 721, startPoint y: 246, endPoint x: 387, endPoint y: 251, distance: 334.1
click at [387, 251] on div "Episode Details edit External Title Vigilant Watch Internal Title Vigilant Watc…" at bounding box center [635, 360] width 497 height 464
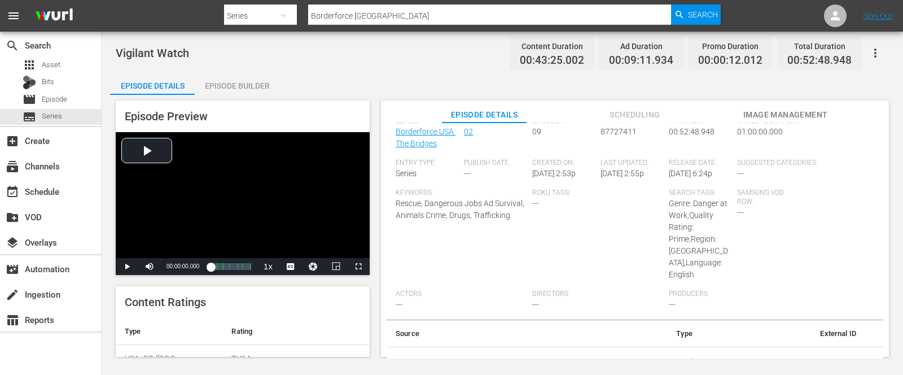
scroll to position [195, 0]
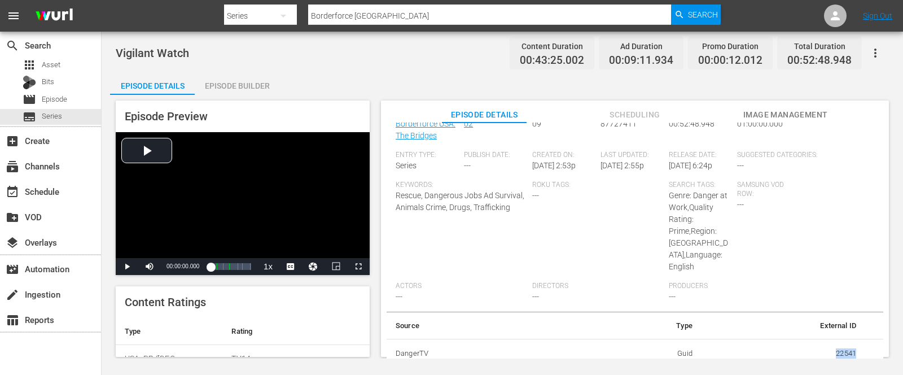
drag, startPoint x: 827, startPoint y: 352, endPoint x: 855, endPoint y: 350, distance: 27.7
click at [855, 350] on td "22541" at bounding box center [783, 353] width 164 height 29
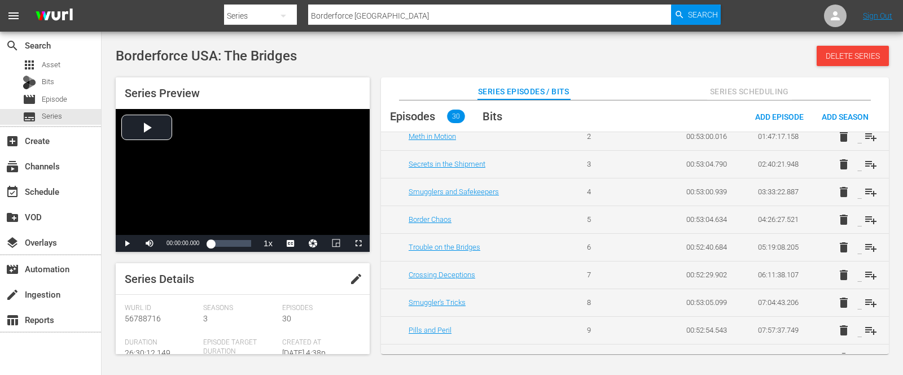
scroll to position [132, 0]
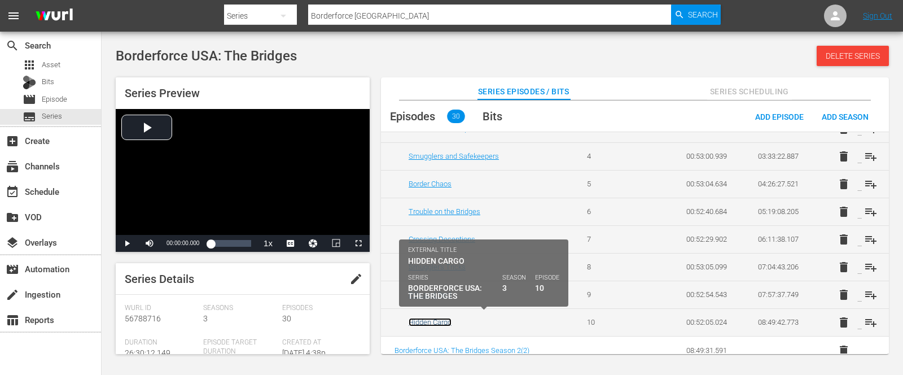
click at [440, 318] on link "Hidden Cargo" at bounding box center [430, 322] width 43 height 8
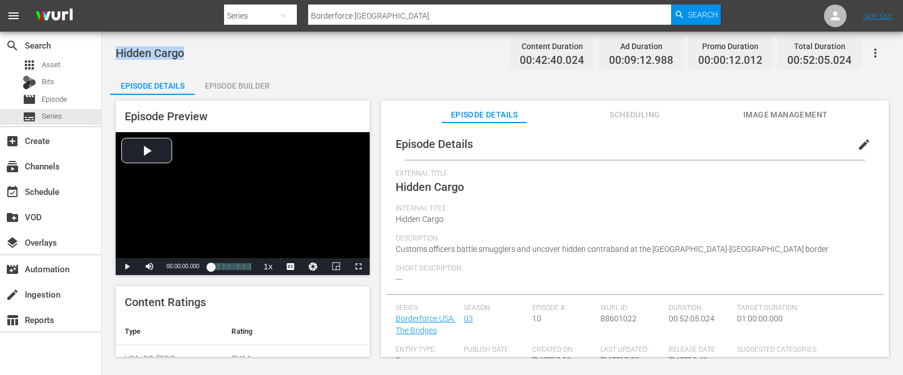
drag, startPoint x: 186, startPoint y: 55, endPoint x: 115, endPoint y: 52, distance: 71.2
click at [115, 52] on div "Hidden Cargo Content Duration 00:42:40.024 Ad Duration 00:09:12.988 Promo Durat…" at bounding box center [502, 195] width 801 height 327
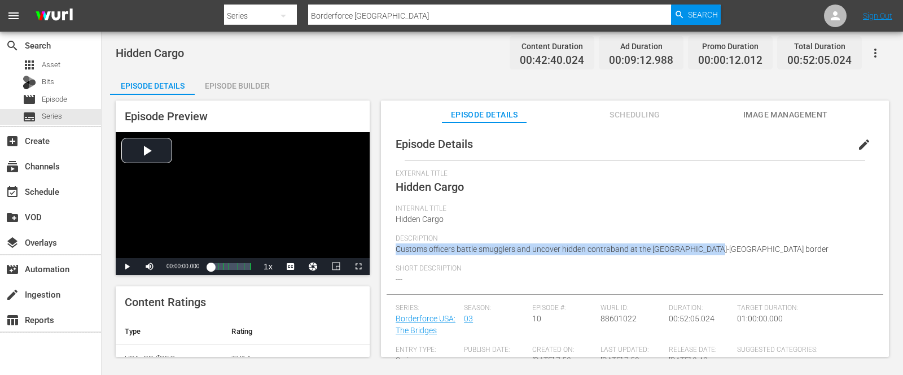
drag, startPoint x: 732, startPoint y: 244, endPoint x: 390, endPoint y: 249, distance: 342.0
click at [390, 249] on div "Episode Details edit External Title Hidden Cargo Internal Title Hidden Cargo De…" at bounding box center [635, 360] width 497 height 464
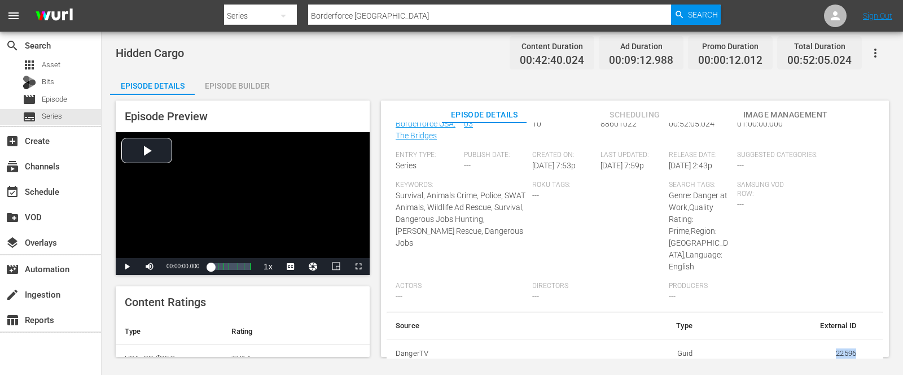
drag, startPoint x: 823, startPoint y: 347, endPoint x: 850, endPoint y: 347, distance: 27.1
click at [850, 347] on td "22596" at bounding box center [783, 353] width 164 height 29
drag, startPoint x: 827, startPoint y: 351, endPoint x: 857, endPoint y: 353, distance: 30.0
click at [857, 353] on td "22596" at bounding box center [783, 353] width 164 height 29
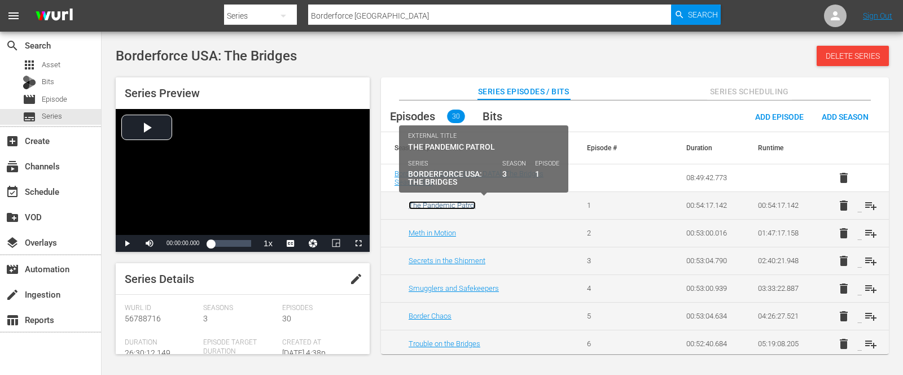
click at [437, 203] on link "The Pandemic Patrol" at bounding box center [442, 205] width 67 height 8
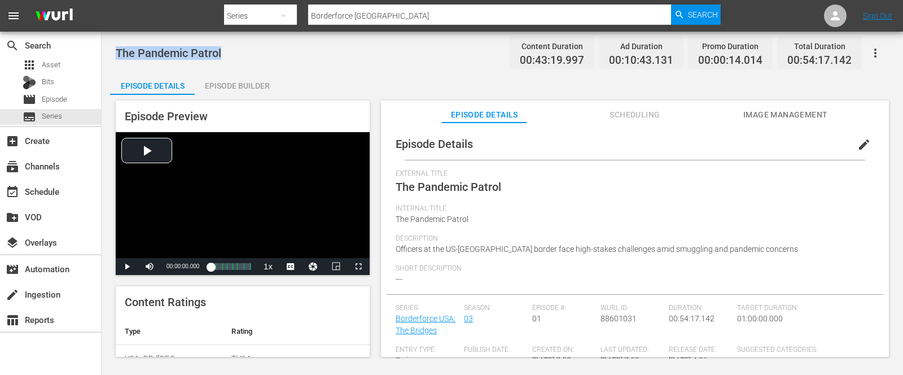
drag, startPoint x: 227, startPoint y: 56, endPoint x: 117, endPoint y: 45, distance: 110.0
click at [117, 45] on div "The Pandemic Patrol Content Duration 00:43:19.997 Ad Duration 00:10:43.131 Prom…" at bounding box center [502, 52] width 773 height 25
click at [744, 247] on span "Officers at the US-[GEOGRAPHIC_DATA] border face high-stakes challenges amid sm…" at bounding box center [597, 248] width 402 height 9
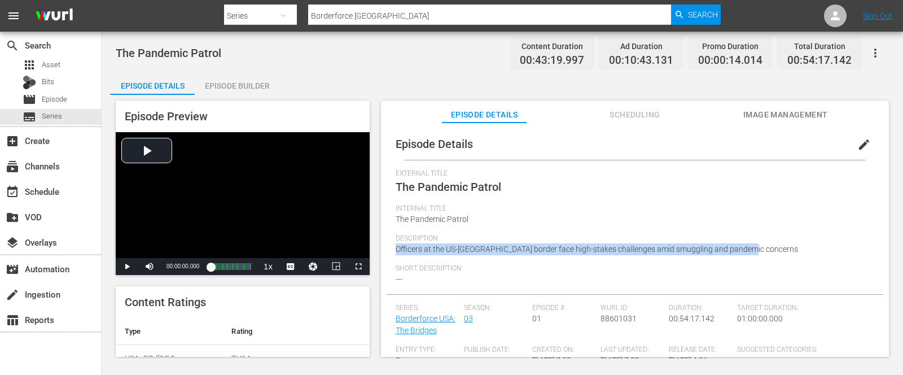
drag, startPoint x: 748, startPoint y: 249, endPoint x: 388, endPoint y: 248, distance: 360.0
click at [388, 248] on div "Episode Details edit External Title The Pandemic Patrol Internal Title The Pand…" at bounding box center [635, 360] width 497 height 464
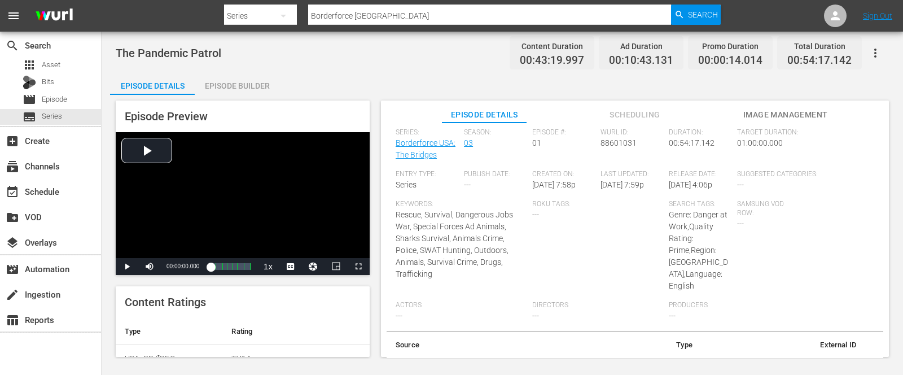
scroll to position [195, 0]
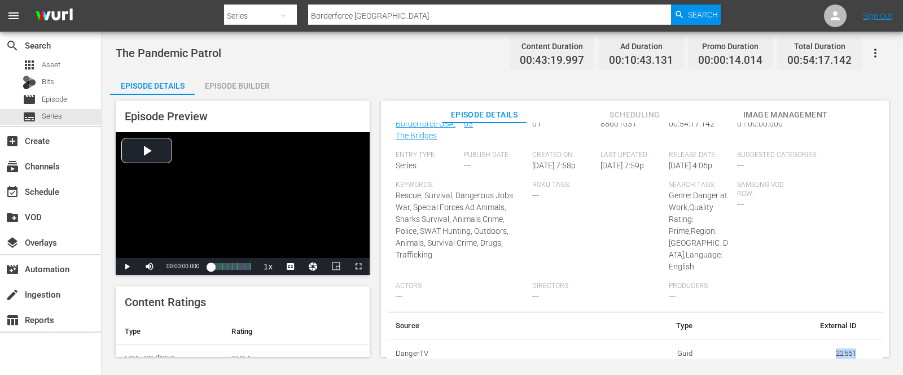
drag, startPoint x: 828, startPoint y: 352, endPoint x: 852, endPoint y: 352, distance: 23.1
click at [852, 352] on td "22551" at bounding box center [783, 353] width 164 height 29
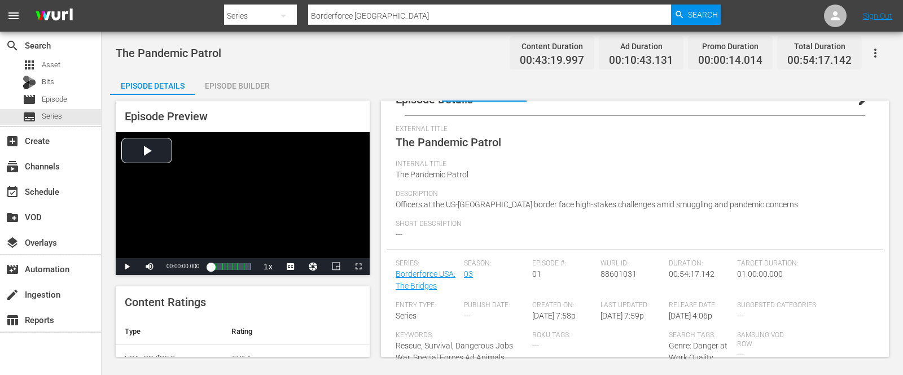
scroll to position [21, 0]
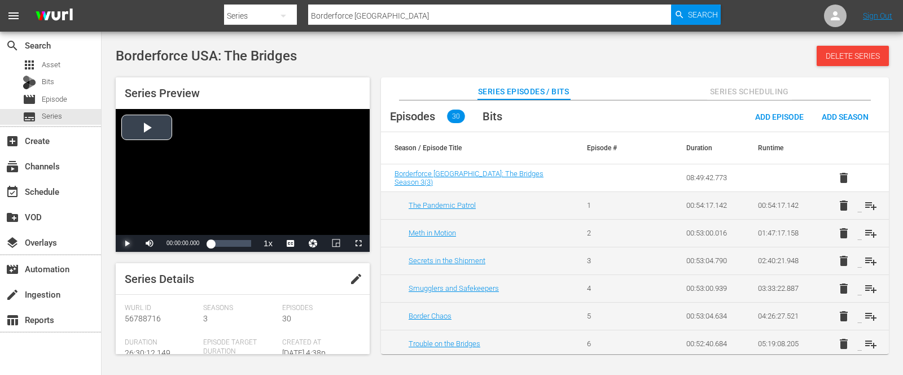
click at [127, 243] on span "Video Player" at bounding box center [127, 243] width 0 height 0
click at [175, 198] on div "Video Player" at bounding box center [243, 172] width 254 height 126
click at [358, 243] on span "Video Player" at bounding box center [358, 243] width 0 height 0
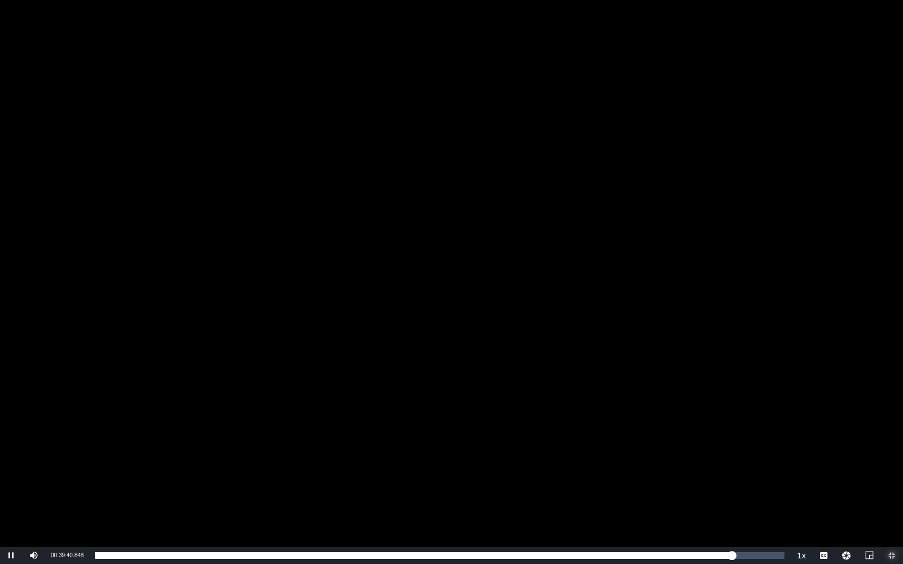
drag, startPoint x: 108, startPoint y: 552, endPoint x: 731, endPoint y: 538, distance: 623.2
click at [731, 449] on div "Video Player is loading. Play Video Pause Mute 10% Current Time 00:39:40.848 / …" at bounding box center [451, 282] width 903 height 564
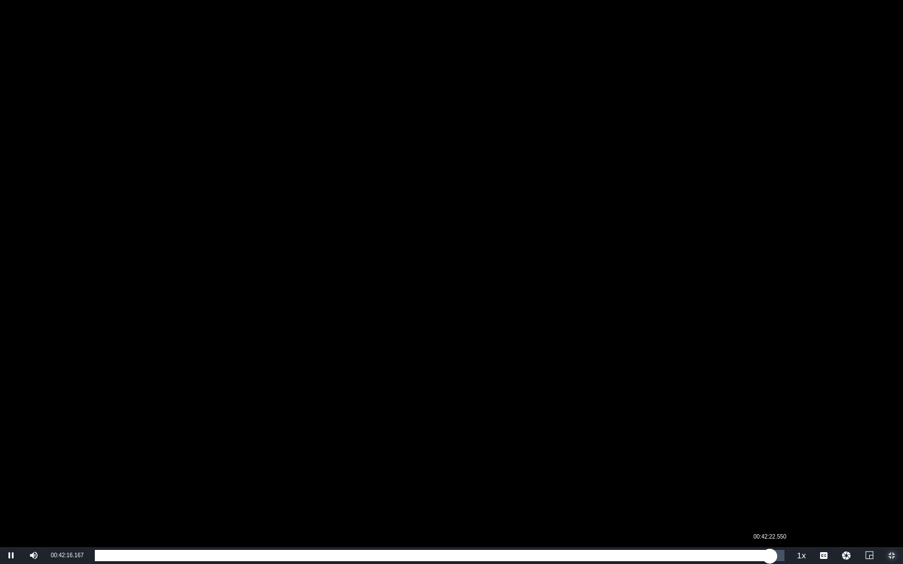
drag, startPoint x: 736, startPoint y: 553, endPoint x: 769, endPoint y: 554, distance: 33.3
click at [769, 449] on div "00:40:17.997" at bounding box center [432, 555] width 675 height 11
drag, startPoint x: 786, startPoint y: 554, endPoint x: 779, endPoint y: 555, distance: 6.8
click at [779, 449] on div "00:43:00.864" at bounding box center [437, 555] width 685 height 11
drag, startPoint x: 779, startPoint y: 555, endPoint x: 721, endPoint y: 556, distance: 58.1
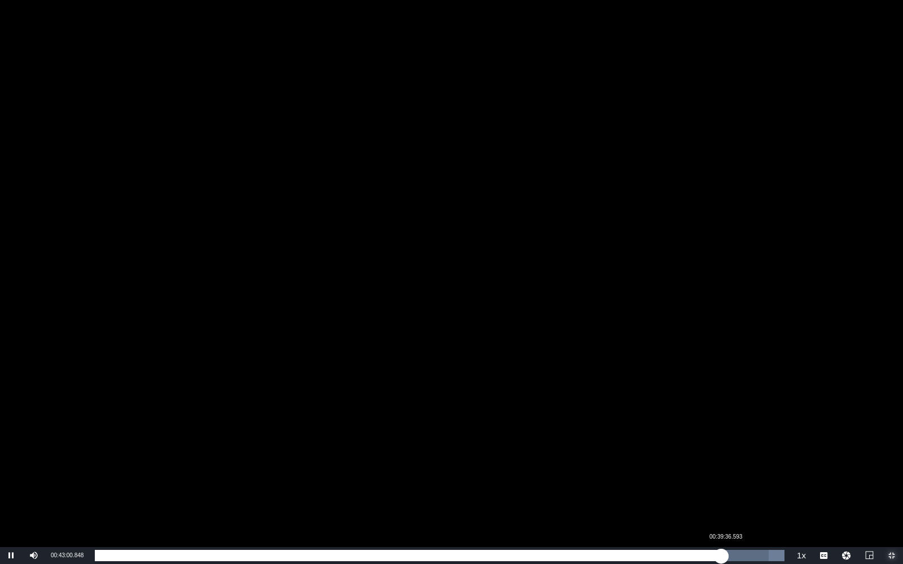
click at [721, 449] on div "00:43:00.976" at bounding box center [408, 555] width 626 height 11
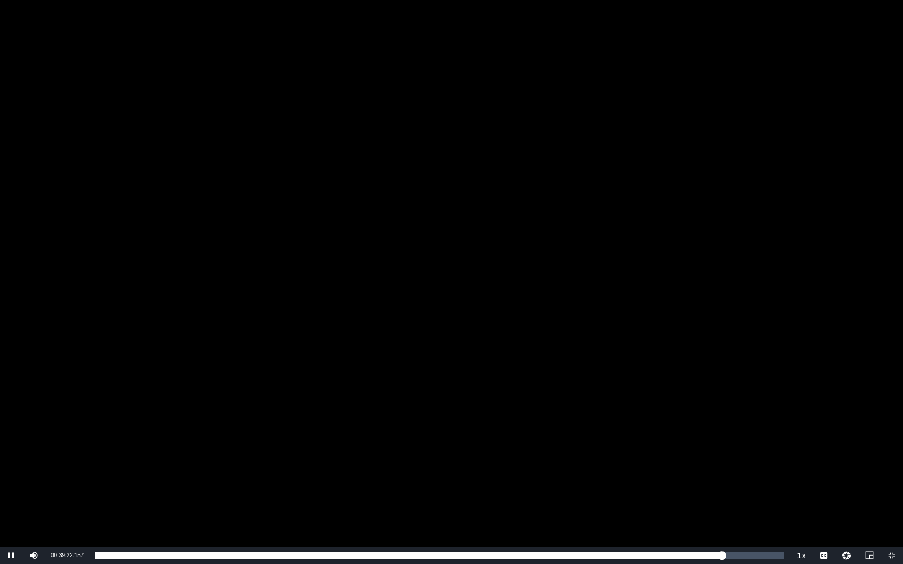
click at [598, 279] on div "Video Player" at bounding box center [451, 273] width 903 height 547
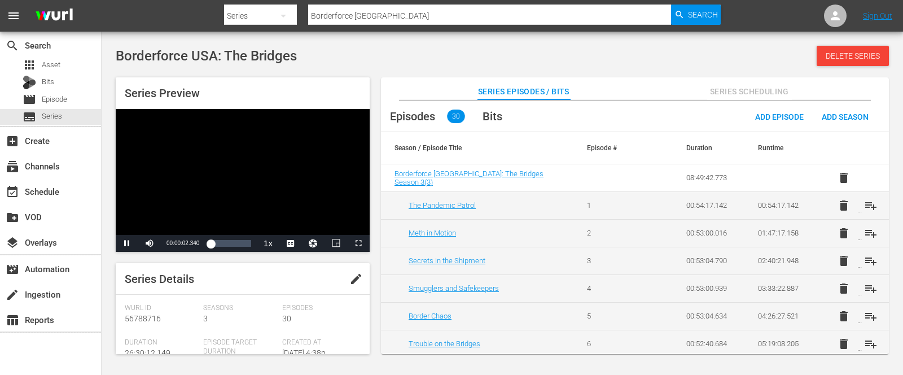
click at [229, 192] on div "Video Player" at bounding box center [243, 172] width 254 height 126
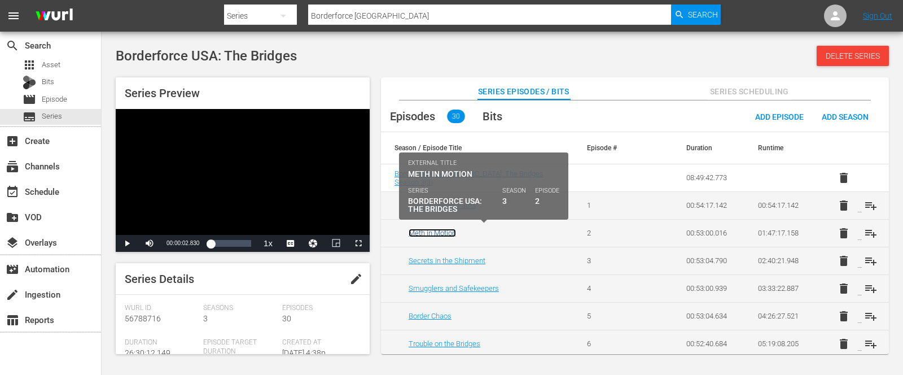
click at [431, 230] on link "Meth in Motion" at bounding box center [432, 233] width 47 height 8
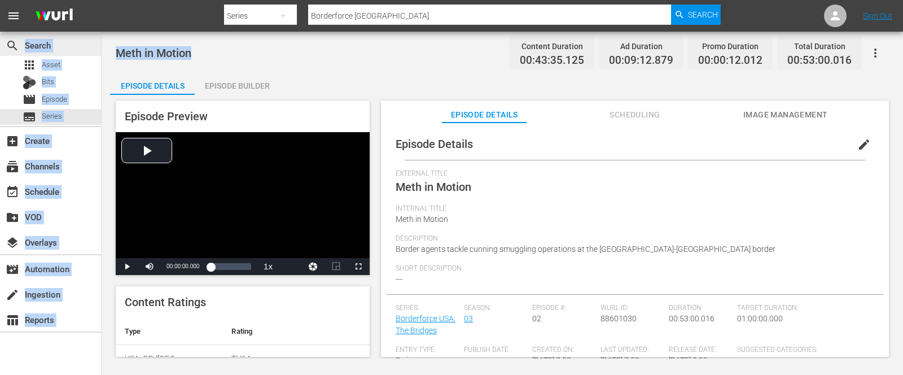
drag, startPoint x: 191, startPoint y: 48, endPoint x: 87, endPoint y: 45, distance: 103.3
click at [102, 0] on div "search Search apps Asset Bits movie Episode subtitles Series add_box Create sub…" at bounding box center [502, 0] width 801 height 0
click at [167, 41] on div "Meth in Motion Content Duration 00:43:35.125 Ad Duration 00:09:12.879 Promo Dur…" at bounding box center [502, 52] width 773 height 25
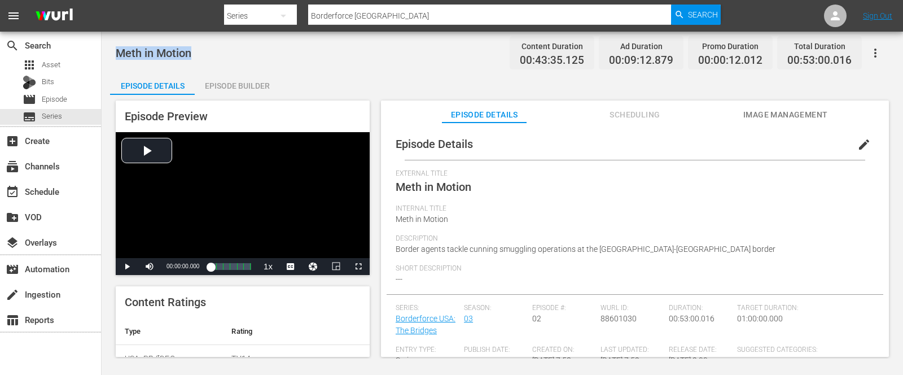
drag, startPoint x: 197, startPoint y: 46, endPoint x: 140, endPoint y: 43, distance: 57.1
click at [140, 43] on div "Meth in Motion Content Duration 00:43:35.125 Ad Duration 00:09:12.879 Promo Dur…" at bounding box center [502, 52] width 773 height 25
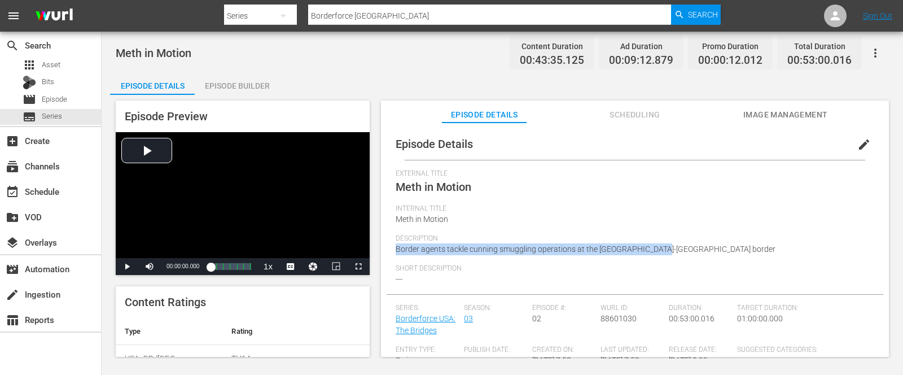
drag, startPoint x: 668, startPoint y: 247, endPoint x: 392, endPoint y: 247, distance: 275.4
click at [392, 247] on div "Episode Details edit External Title Meth in Motion Internal Title Meth in Motio…" at bounding box center [635, 360] width 497 height 464
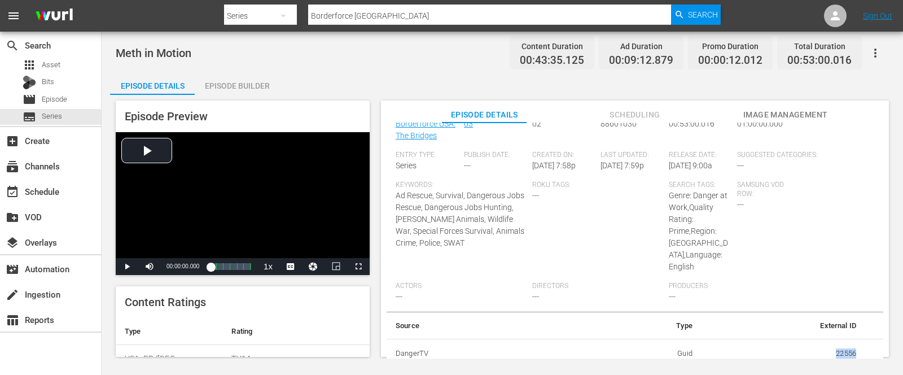
drag, startPoint x: 829, startPoint y: 353, endPoint x: 856, endPoint y: 349, distance: 26.8
click at [856, 349] on td "22556" at bounding box center [783, 353] width 164 height 29
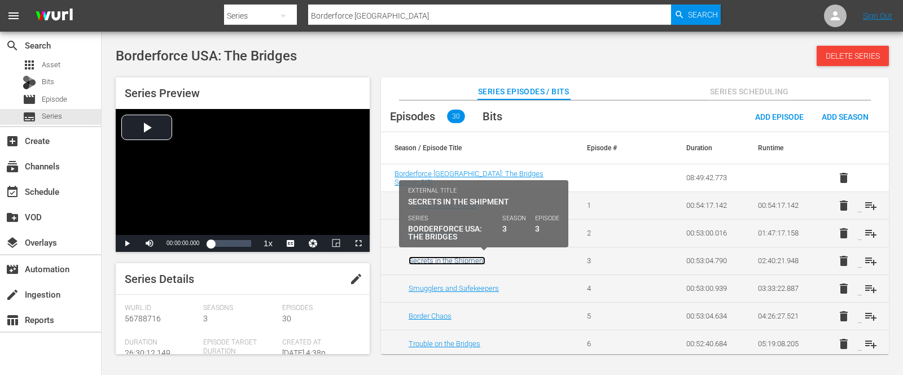
click at [437, 262] on link "Secrets in the Shipment" at bounding box center [447, 260] width 77 height 8
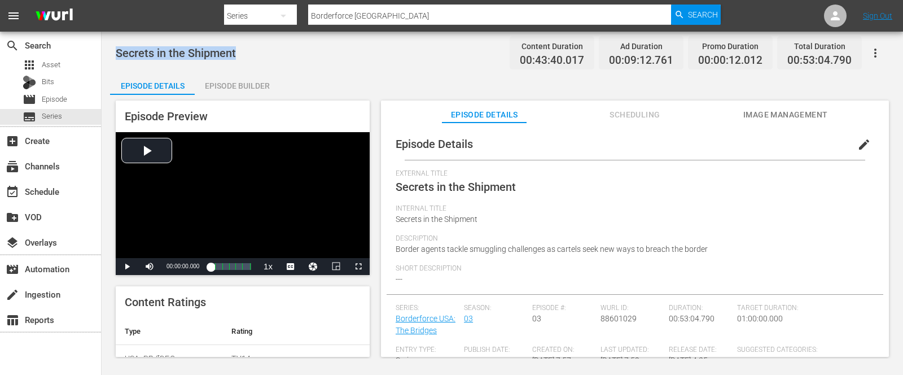
drag, startPoint x: 238, startPoint y: 55, endPoint x: 117, endPoint y: 52, distance: 120.8
click at [117, 52] on div "Secrets in the Shipment Content Duration 00:43:40.017 Ad Duration 00:09:12.761 …" at bounding box center [502, 52] width 773 height 25
drag, startPoint x: 707, startPoint y: 245, endPoint x: 476, endPoint y: 264, distance: 232.1
click at [476, 264] on div "Description Border agents tackle smuggling challenges as cartels seek new ways …" at bounding box center [635, 249] width 479 height 30
click at [704, 248] on span "Border agents tackle smuggling challenges as cartels seek new ways to breach th…" at bounding box center [552, 248] width 312 height 9
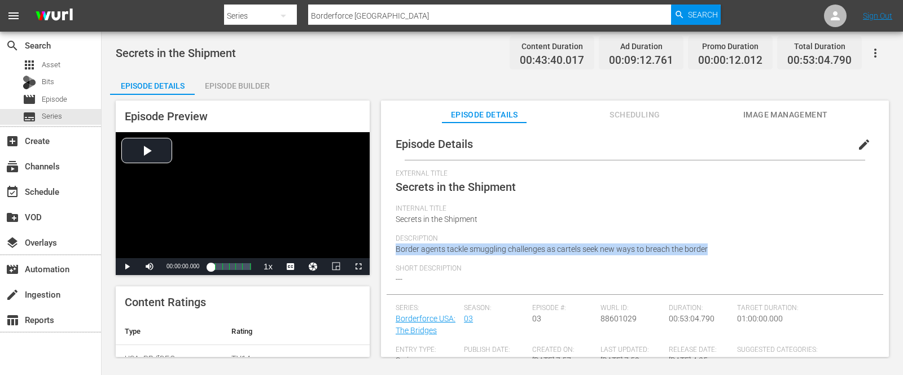
drag, startPoint x: 706, startPoint y: 247, endPoint x: 391, endPoint y: 249, distance: 315.5
click at [391, 249] on div "Episode Details edit External Title Secrets in the Shipment Internal Title Secr…" at bounding box center [635, 360] width 497 height 464
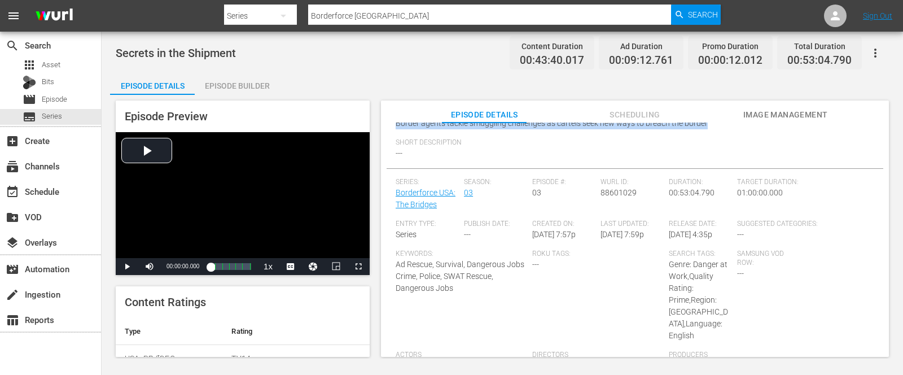
scroll to position [195, 0]
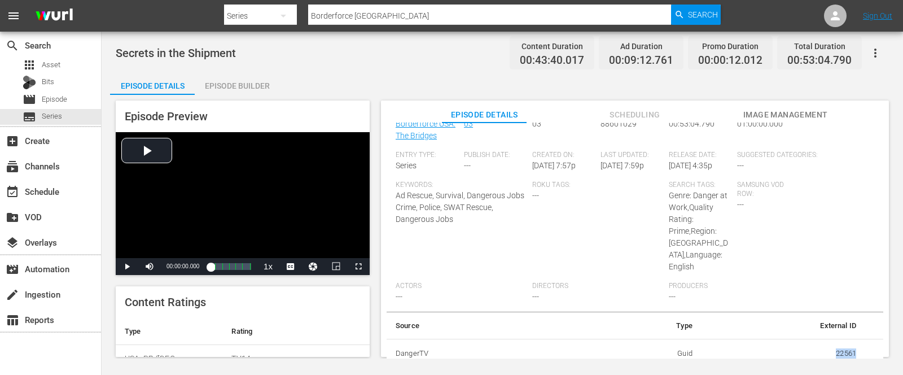
drag, startPoint x: 830, startPoint y: 352, endPoint x: 862, endPoint y: 353, distance: 32.8
click at [862, 352] on tr "DangerTV Guid 22561" at bounding box center [635, 353] width 497 height 29
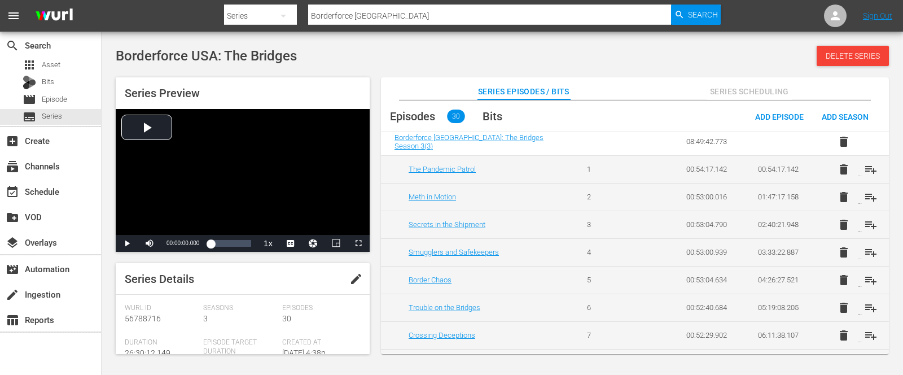
scroll to position [42, 0]
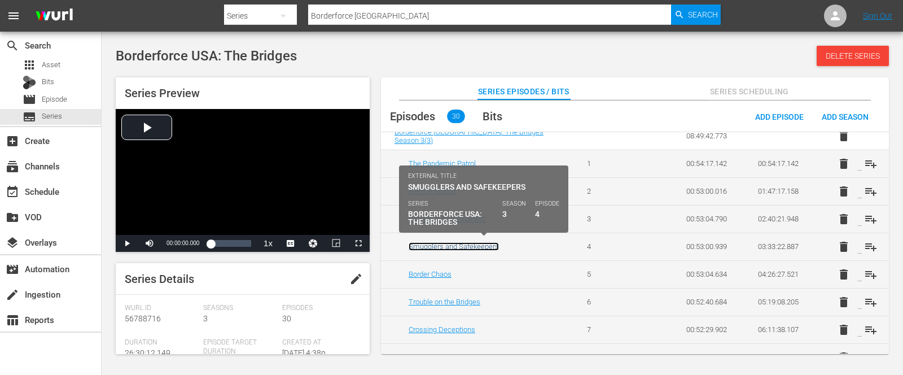
click at [466, 244] on link "Smugglers and Safekeepers" at bounding box center [454, 246] width 90 height 8
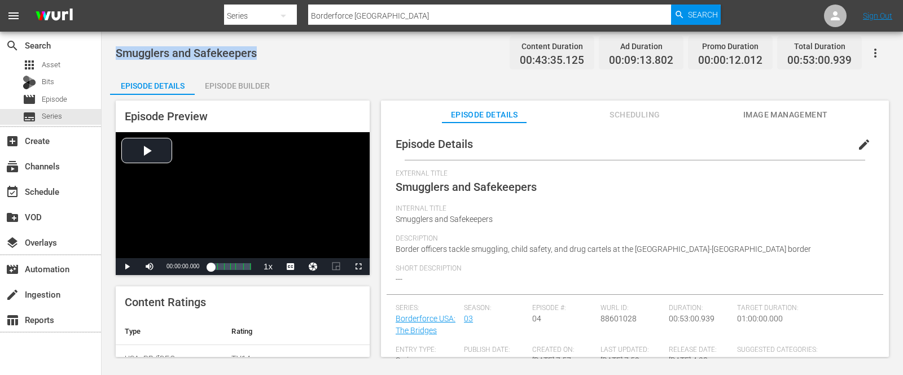
drag, startPoint x: 257, startPoint y: 50, endPoint x: 130, endPoint y: 36, distance: 127.8
click at [130, 36] on div "Smugglers and Safekeepers Content Duration 00:43:35.125 Ad Duration 00:09:13.80…" at bounding box center [502, 195] width 801 height 327
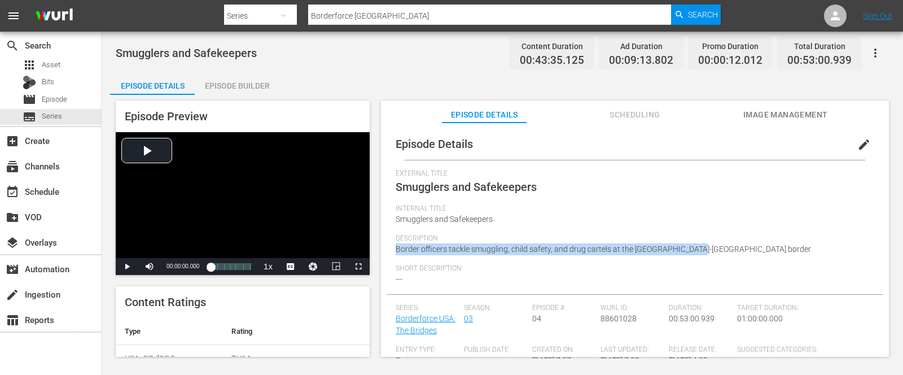
drag, startPoint x: 694, startPoint y: 245, endPoint x: 378, endPoint y: 251, distance: 316.7
click at [378, 251] on div "Episode Preview Video Player is loading. Play Video Play Mute Current Time 00:0…" at bounding box center [502, 230] width 784 height 271
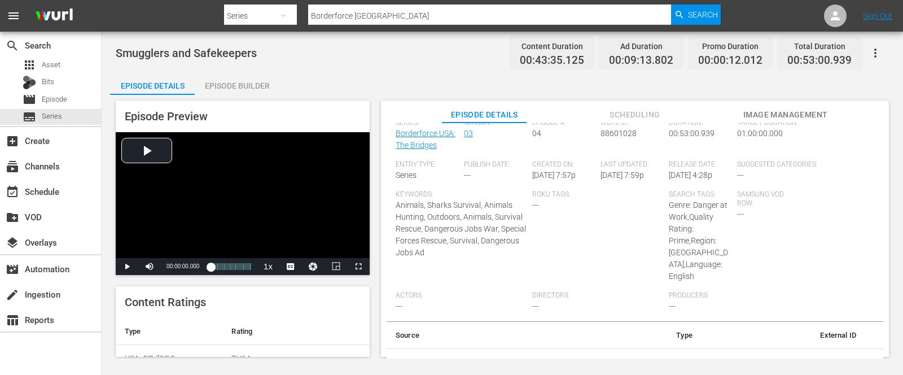
scroll to position [195, 0]
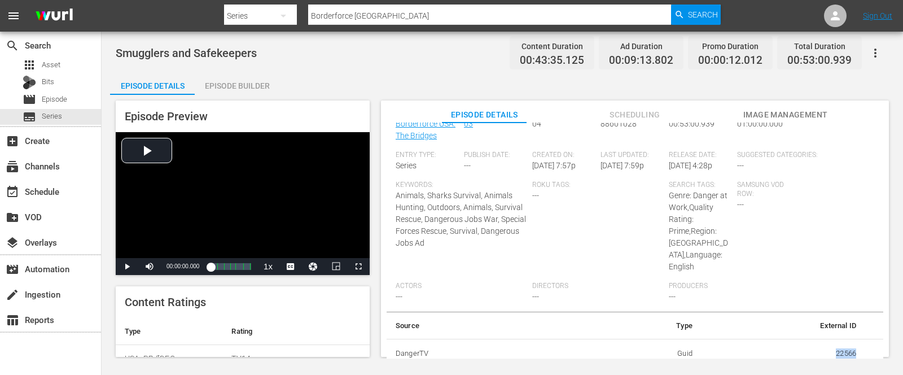
drag, startPoint x: 826, startPoint y: 349, endPoint x: 854, endPoint y: 350, distance: 28.8
click at [854, 350] on td "22566" at bounding box center [783, 353] width 164 height 29
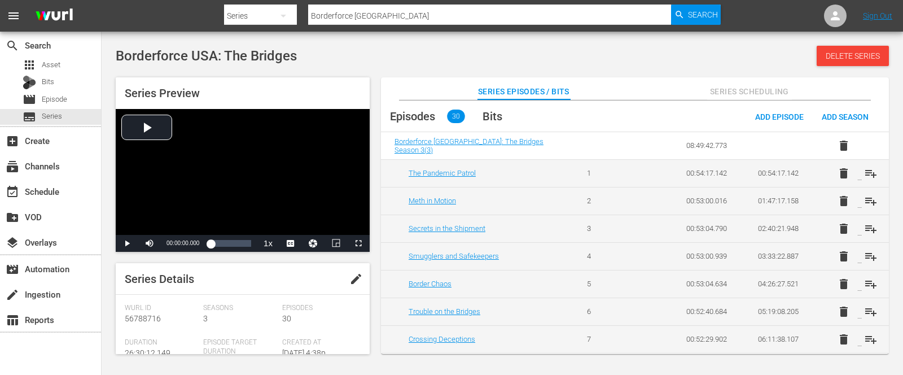
scroll to position [43, 0]
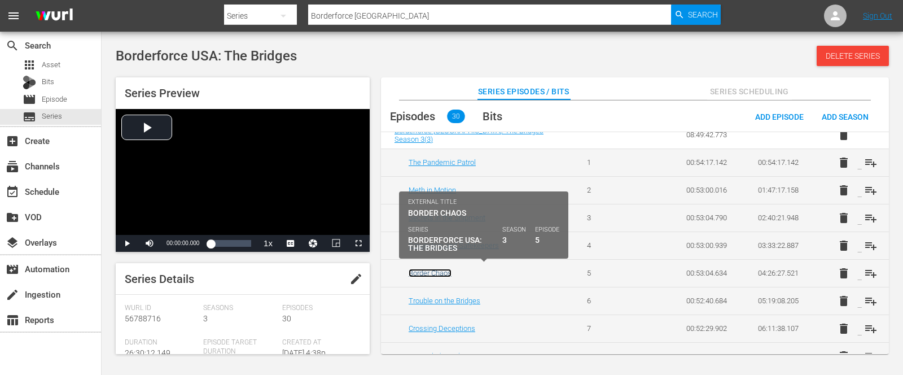
click at [435, 269] on link "Border Chaos" at bounding box center [430, 273] width 43 height 8
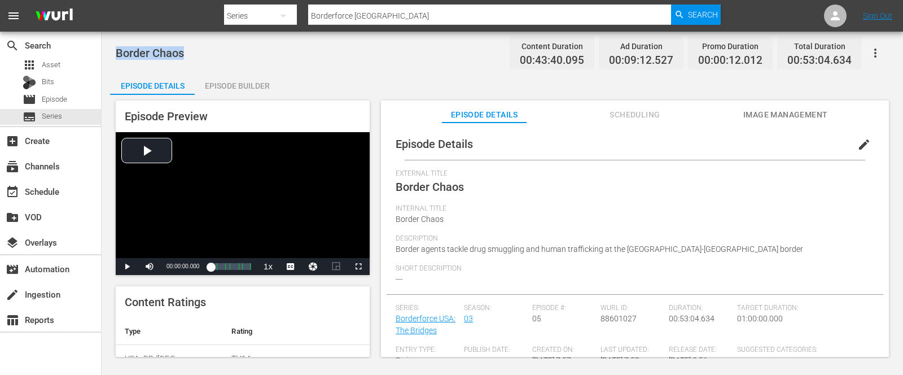
drag, startPoint x: 182, startPoint y: 56, endPoint x: 117, endPoint y: 50, distance: 65.1
click at [117, 50] on span "Border Chaos" at bounding box center [150, 53] width 68 height 14
click at [677, 243] on div "Description Border agents tackle drug smuggling and human trafficking at the [G…" at bounding box center [635, 249] width 479 height 30
click at [678, 243] on div "Description Border agents tackle drug smuggling and human trafficking at the [G…" at bounding box center [635, 249] width 479 height 30
click at [686, 248] on div "Description Border agents tackle drug smuggling and human trafficking at the [G…" at bounding box center [635, 249] width 479 height 30
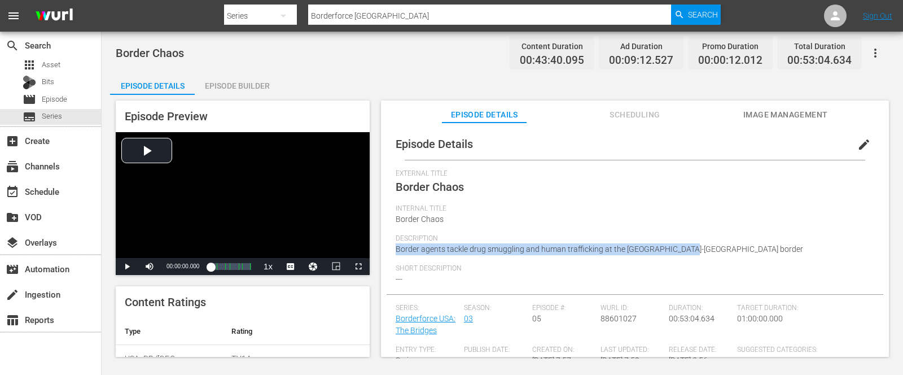
drag, startPoint x: 686, startPoint y: 248, endPoint x: 389, endPoint y: 249, distance: 296.8
click at [389, 249] on div "Episode Details edit External Title Border Chaos Internal Title Border Chaos De…" at bounding box center [635, 360] width 497 height 464
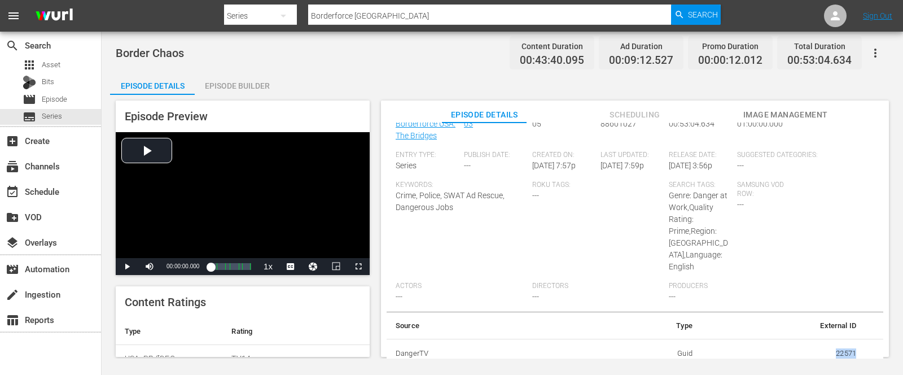
drag, startPoint x: 826, startPoint y: 349, endPoint x: 858, endPoint y: 349, distance: 32.2
click at [858, 349] on tr "DangerTV Guid 22571" at bounding box center [635, 353] width 497 height 29
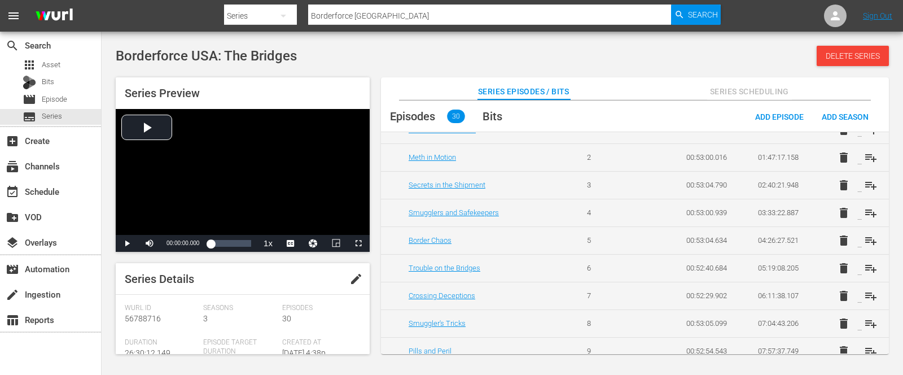
scroll to position [82, 0]
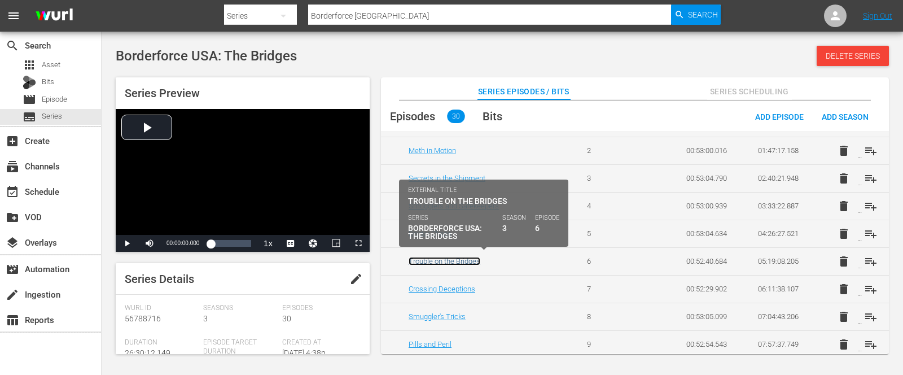
click at [436, 259] on link "Trouble on the Bridges" at bounding box center [445, 261] width 72 height 8
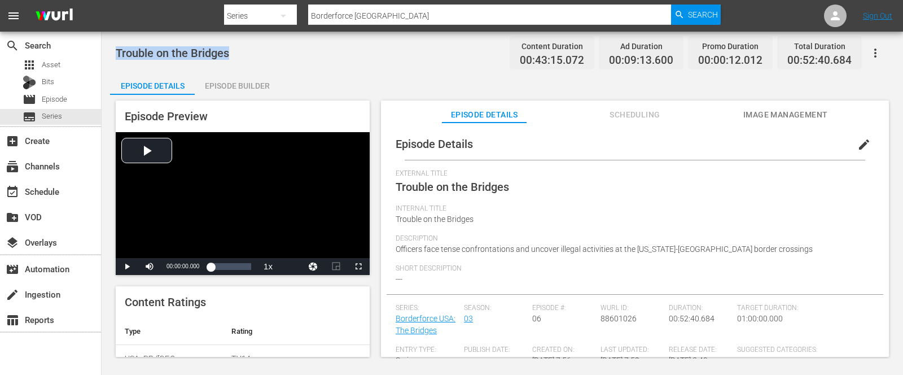
drag, startPoint x: 229, startPoint y: 49, endPoint x: 96, endPoint y: 11, distance: 137.9
click at [103, 47] on div "Trouble on the Bridges Content Duration 00:43:15.072 Ad Duration 00:09:13.600 P…" at bounding box center [502, 195] width 801 height 327
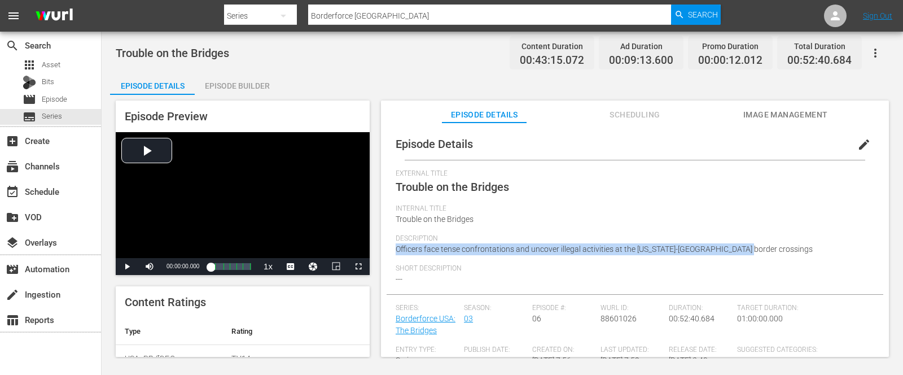
drag, startPoint x: 747, startPoint y: 247, endPoint x: 394, endPoint y: 248, distance: 352.1
click at [394, 248] on div "Episode Details edit External Title Trouble on the Bridges Internal Title Troub…" at bounding box center [635, 360] width 497 height 464
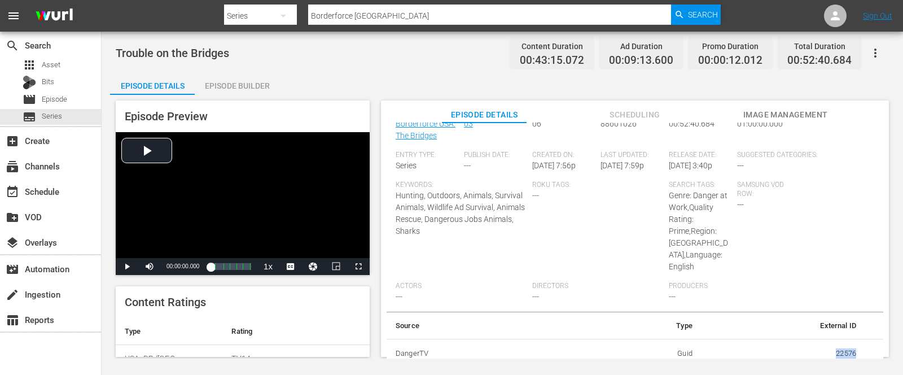
drag, startPoint x: 830, startPoint y: 350, endPoint x: 860, endPoint y: 349, distance: 30.5
click at [860, 349] on tr "DangerTV Guid 22576" at bounding box center [635, 353] width 497 height 29
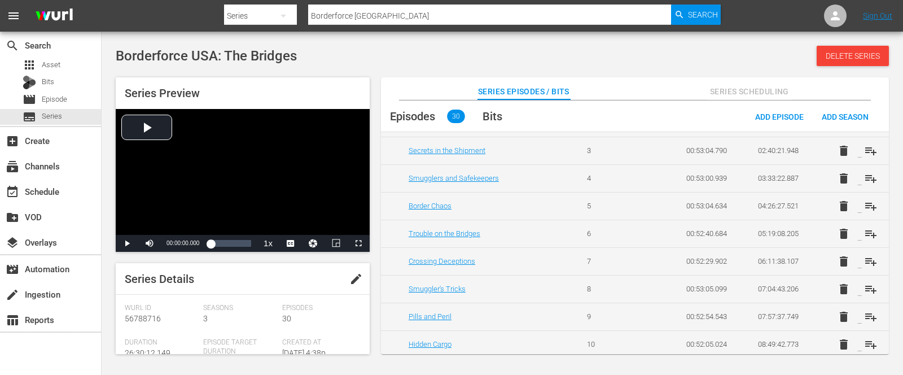
scroll to position [123, 0]
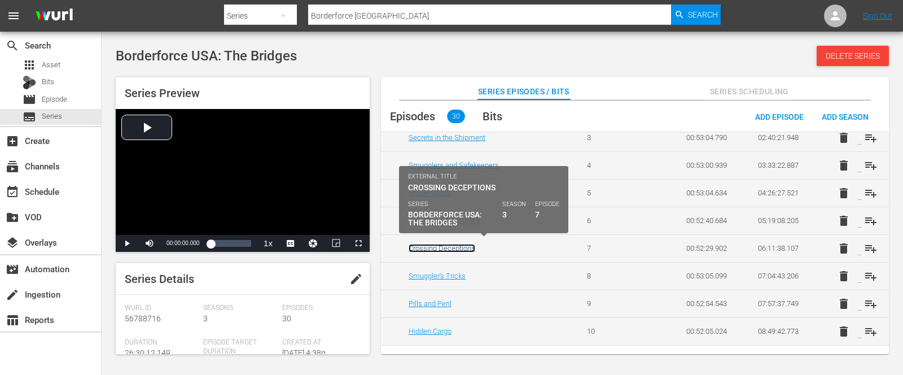
click at [435, 245] on link "Crossing Deceptions" at bounding box center [442, 248] width 67 height 8
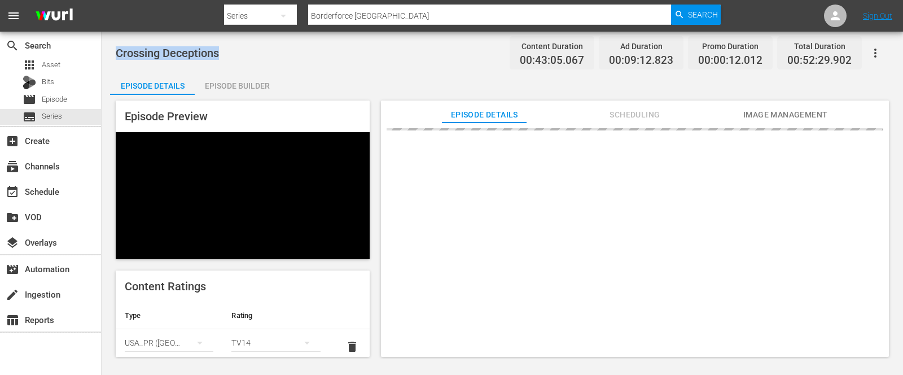
drag, startPoint x: 219, startPoint y: 54, endPoint x: 120, endPoint y: 43, distance: 99.8
click at [120, 43] on div "Crossing Deceptions Content Duration 00:43:05.067 Ad Duration 00:09:12.823 Prom…" at bounding box center [502, 52] width 773 height 25
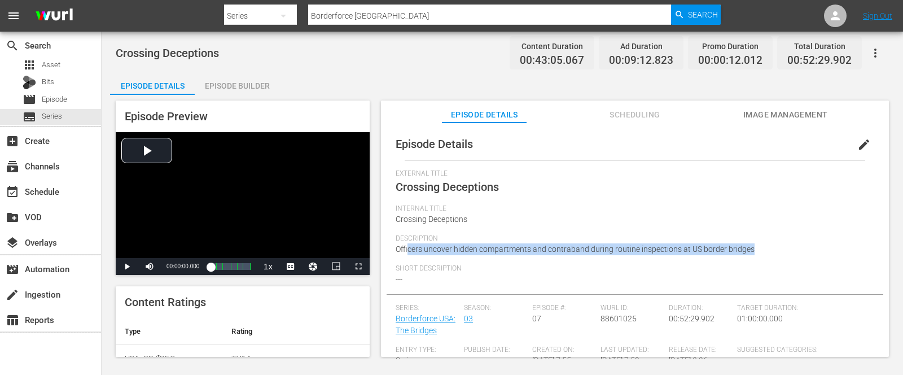
click at [756, 245] on div "Description Officers uncover hidden compartments and contraband during routine …" at bounding box center [635, 249] width 479 height 30
drag, startPoint x: 756, startPoint y: 245, endPoint x: 390, endPoint y: 252, distance: 365.7
click at [390, 252] on div "Episode Details edit External Title Crossing Deceptions Internal Title Crossing…" at bounding box center [635, 360] width 497 height 464
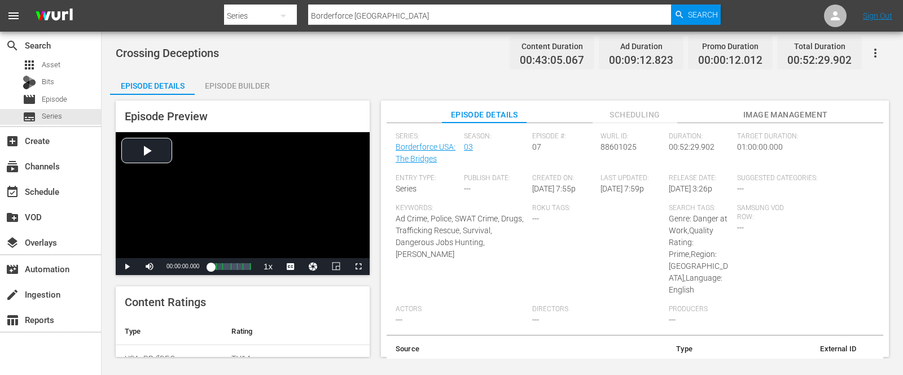
scroll to position [195, 0]
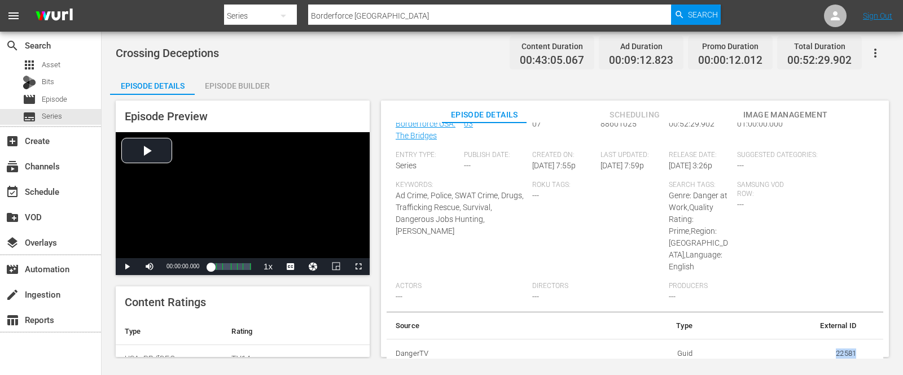
drag, startPoint x: 828, startPoint y: 353, endPoint x: 871, endPoint y: 345, distance: 43.6
click at [871, 345] on tr "DangerTV Guid 22581" at bounding box center [635, 353] width 497 height 29
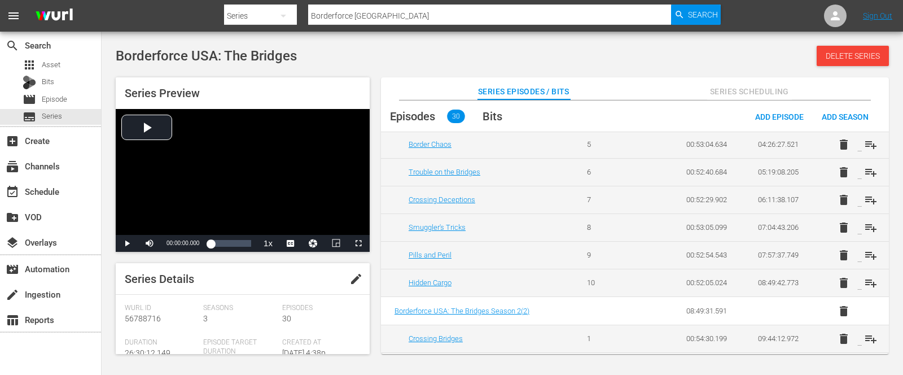
scroll to position [173, 0]
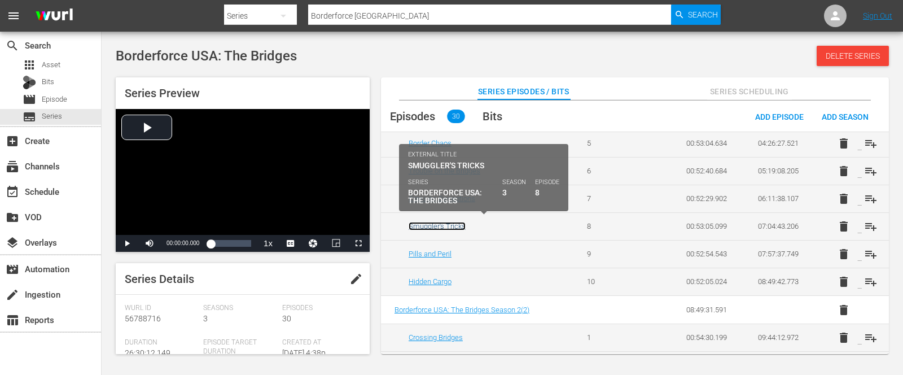
click at [429, 222] on link "Smuggler's Tricks" at bounding box center [437, 226] width 57 height 8
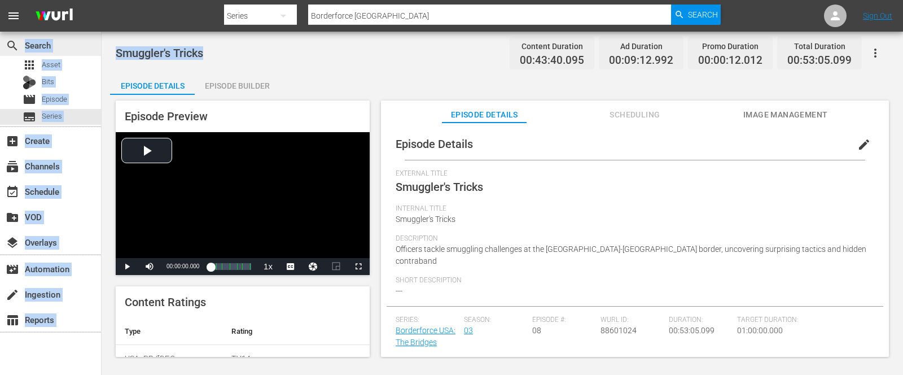
drag, startPoint x: 212, startPoint y: 50, endPoint x: 99, endPoint y: 49, distance: 112.9
click at [102, 0] on div "search Search apps Asset Bits movie Episode subtitles Series add_box Create sub…" at bounding box center [502, 0] width 801 height 0
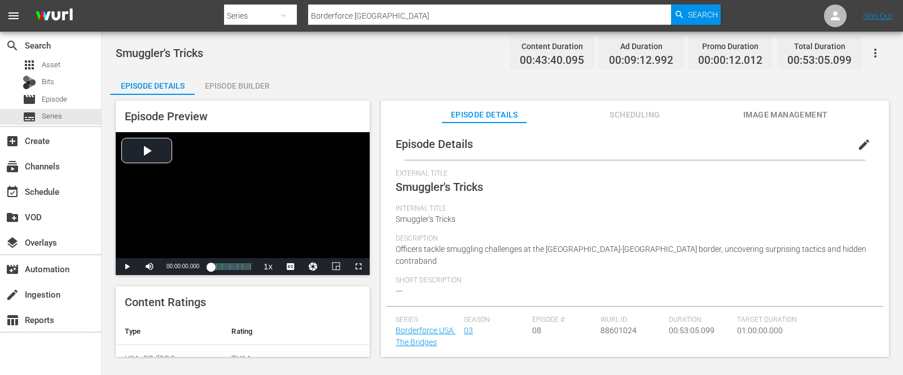
click at [200, 27] on nav "menu Search By Series Search ID, Title, Description, Keywords, or Category Bord…" at bounding box center [451, 16] width 903 height 32
drag, startPoint x: 205, startPoint y: 49, endPoint x: 116, endPoint y: 49, distance: 88.6
click at [116, 49] on div "Smuggler's Tricks Content Duration 00:43:40.095 Ad Duration 00:09:12.992 Promo …" at bounding box center [502, 52] width 773 height 25
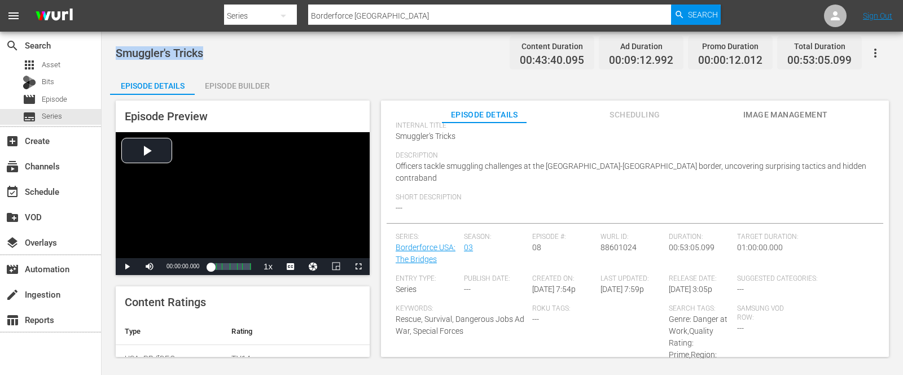
scroll to position [85, 0]
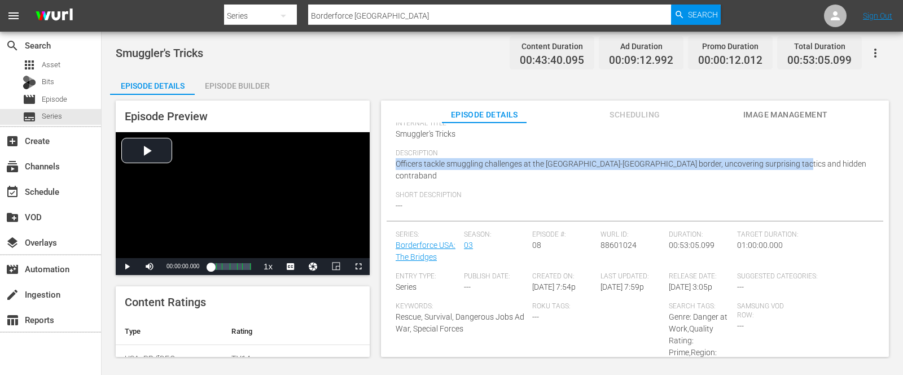
drag, startPoint x: 795, startPoint y: 161, endPoint x: 395, endPoint y: 166, distance: 400.1
click at [395, 166] on div "Episode Details edit External Title Smuggler's Tricks Internal Title Smuggler's…" at bounding box center [635, 281] width 497 height 476
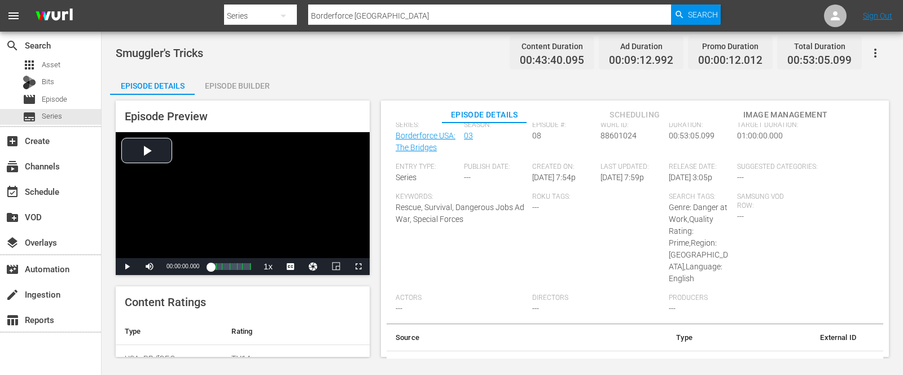
drag, startPoint x: 831, startPoint y: 352, endPoint x: 856, endPoint y: 352, distance: 25.4
click at [856, 352] on td "22586" at bounding box center [783, 364] width 164 height 29
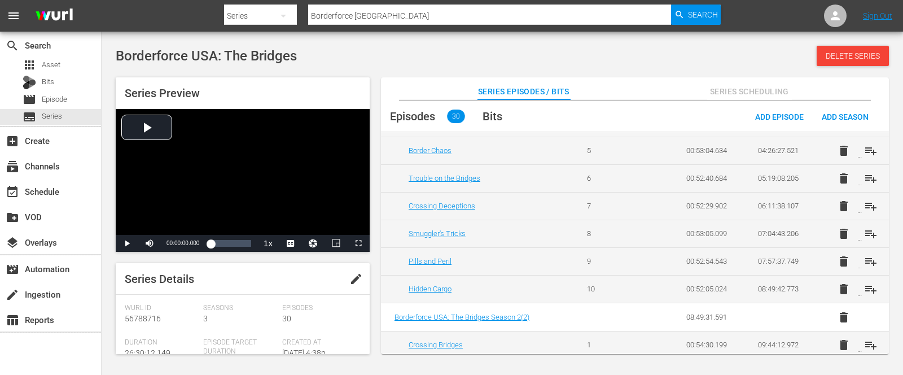
scroll to position [169, 0]
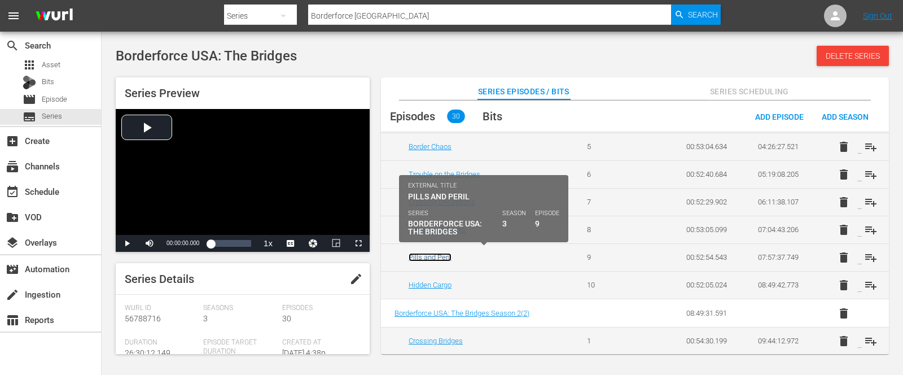
click at [429, 255] on link "Pills and Peril" at bounding box center [430, 257] width 43 height 8
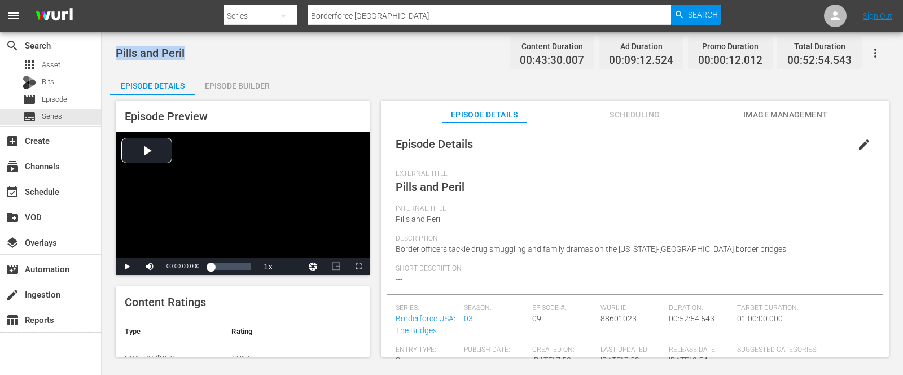
drag, startPoint x: 189, startPoint y: 50, endPoint x: 119, endPoint y: 49, distance: 70.5
click at [119, 49] on div "Pills and Peril Content Duration 00:43:30.007 Ad Duration 00:09:12.524 Promo Du…" at bounding box center [502, 52] width 773 height 25
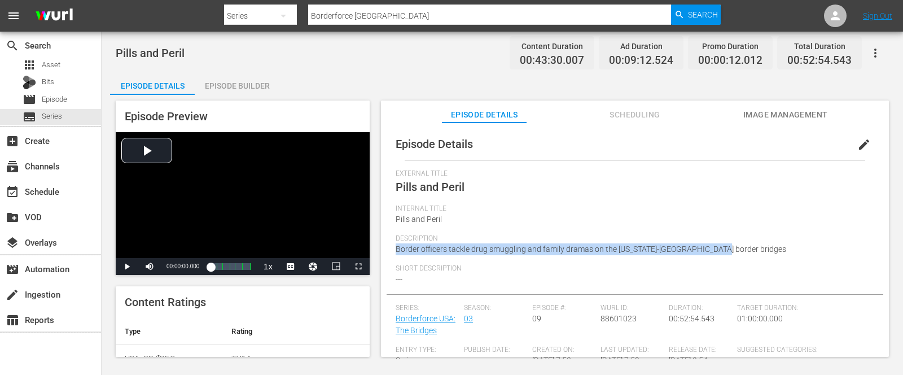
drag, startPoint x: 722, startPoint y: 248, endPoint x: 380, endPoint y: 245, distance: 341.4
click at [381, 245] on div "Episode Details edit External Title Pills and Peril Internal Title Pills and Pe…" at bounding box center [635, 261] width 508 height 279
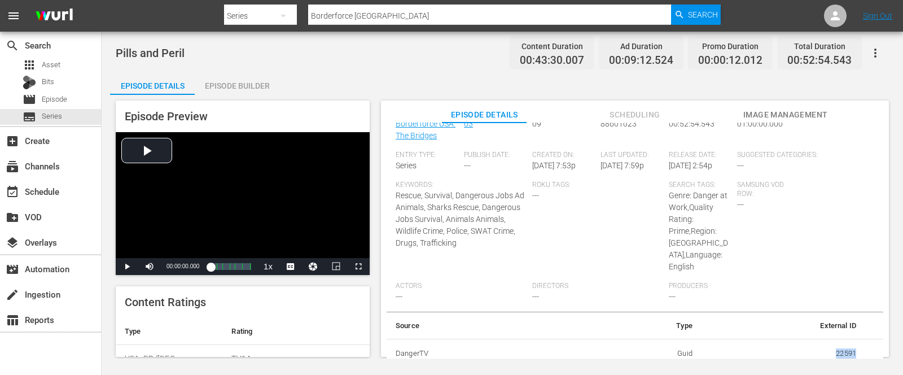
drag, startPoint x: 823, startPoint y: 346, endPoint x: 861, endPoint y: 349, distance: 37.9
click at [861, 349] on tr "DangerTV Guid 22591" at bounding box center [635, 353] width 497 height 29
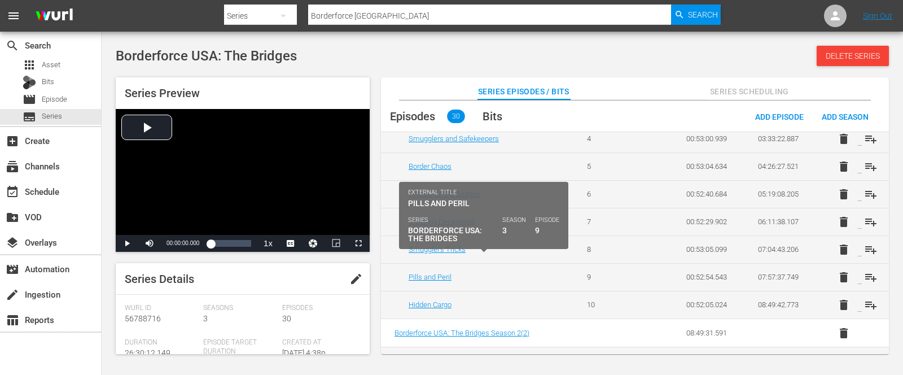
scroll to position [168, 0]
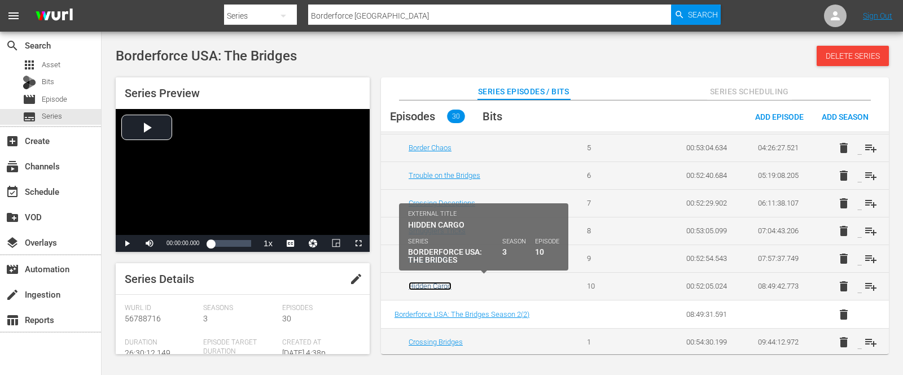
click at [431, 282] on link "Hidden Cargo" at bounding box center [430, 286] width 43 height 8
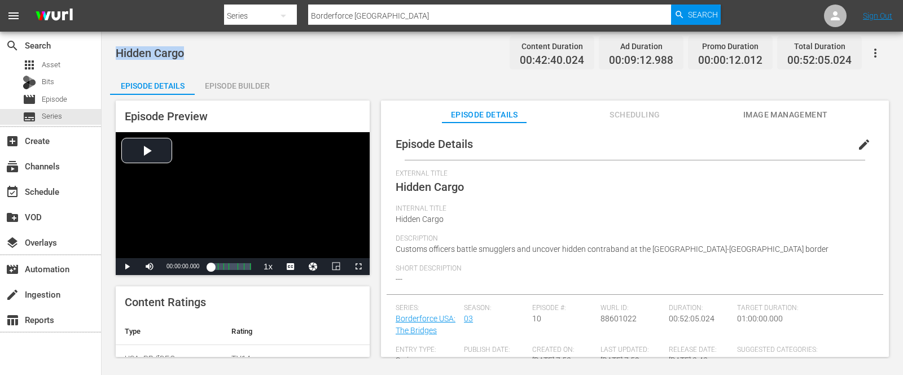
drag, startPoint x: 187, startPoint y: 50, endPoint x: 116, endPoint y: 50, distance: 70.5
click at [116, 50] on div "Hidden Cargo Content Duration 00:42:40.024 Ad Duration 00:09:12.988 Promo Durat…" at bounding box center [502, 52] width 773 height 25
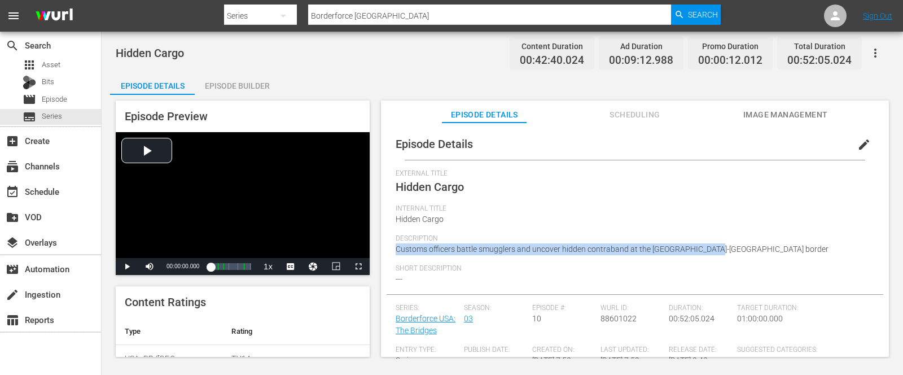
drag, startPoint x: 717, startPoint y: 251, endPoint x: 378, endPoint y: 253, distance: 338.6
click at [378, 253] on div "Episode Preview Video Player is loading. Play Video Play Mute Current Time 00:0…" at bounding box center [502, 230] width 784 height 271
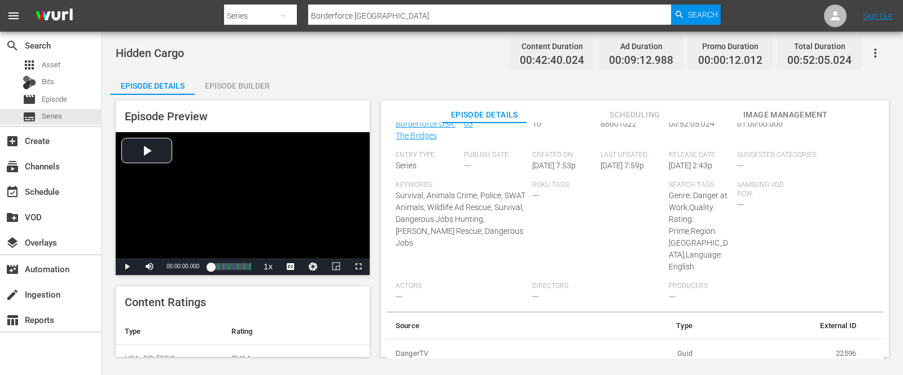
scroll to position [21, 0]
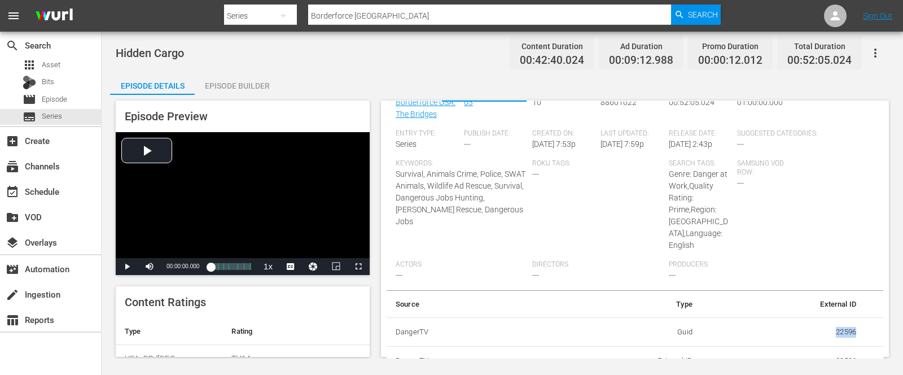
drag, startPoint x: 824, startPoint y: 330, endPoint x: 854, endPoint y: 330, distance: 29.9
click at [854, 330] on td "22596" at bounding box center [783, 331] width 164 height 29
